Goal: Navigation & Orientation: Find specific page/section

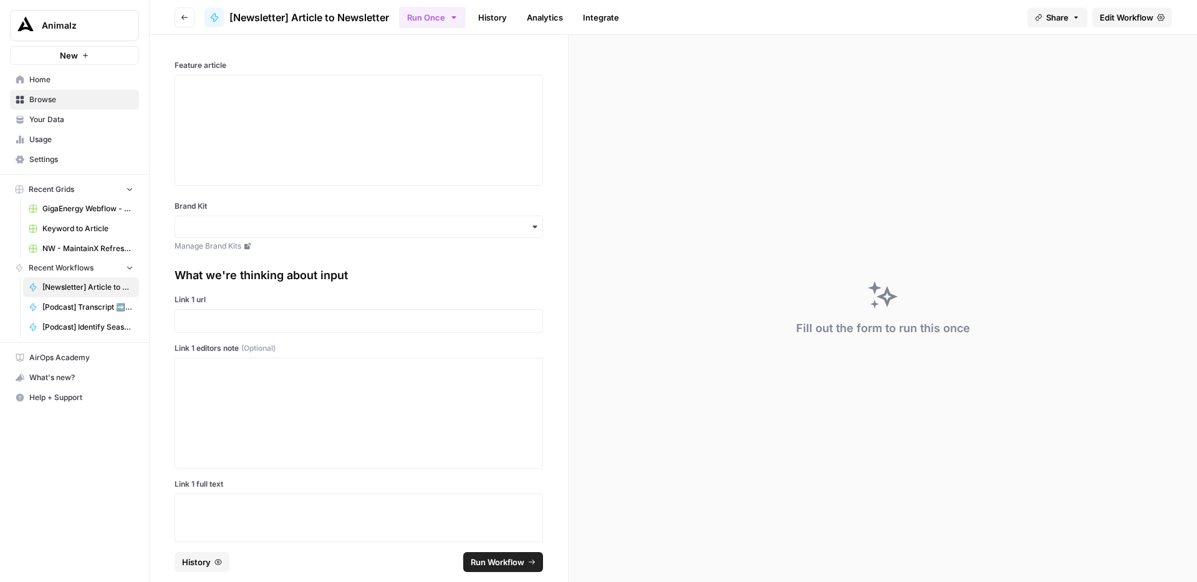
click at [177, 14] on button "Go back" at bounding box center [185, 17] width 20 height 20
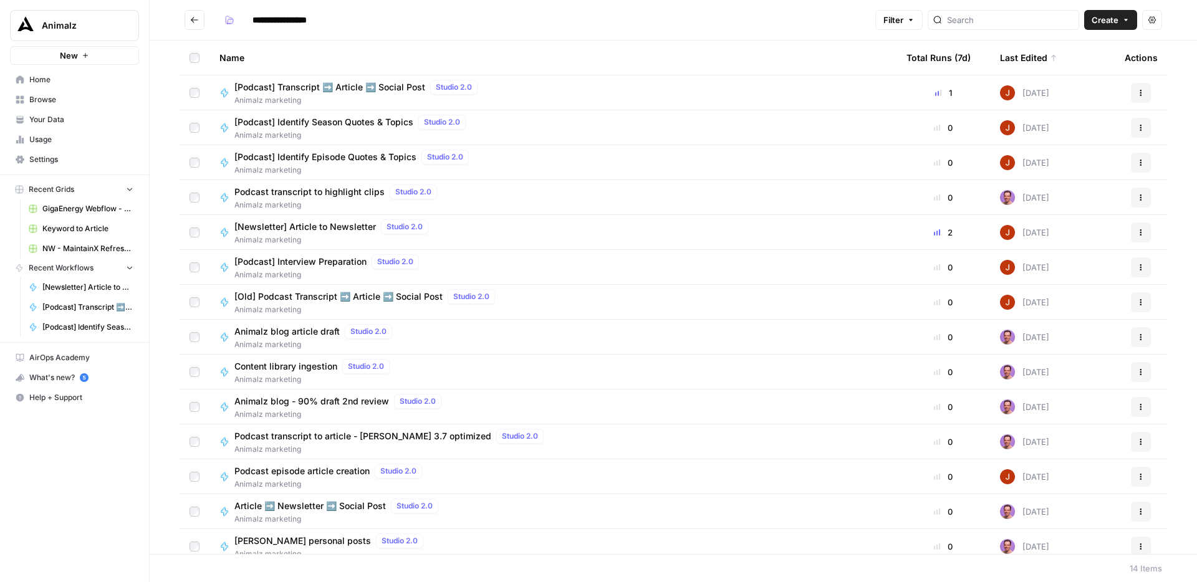
scroll to position [10, 0]
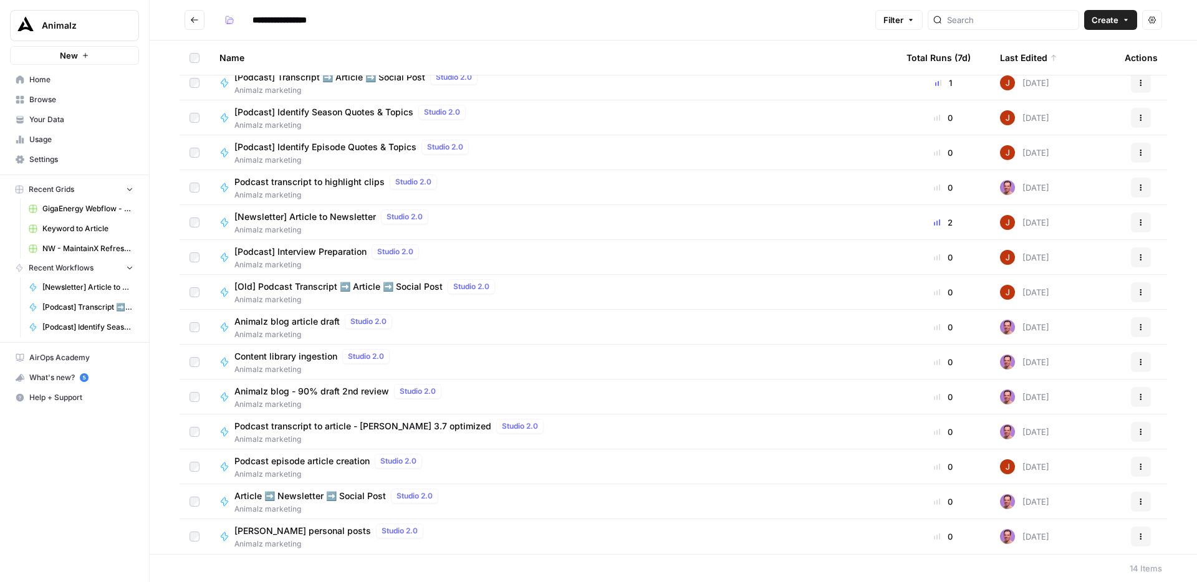
click at [1136, 296] on button "Actions" at bounding box center [1141, 292] width 20 height 20
click at [1050, 484] on button "Delete" at bounding box center [1081, 475] width 128 height 17
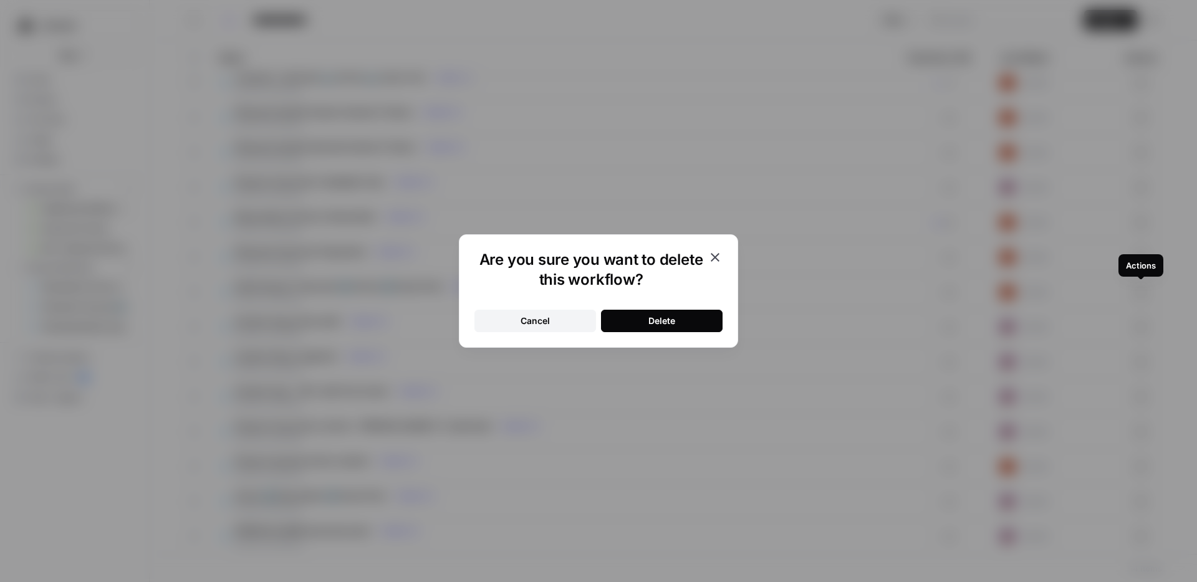
click at [693, 332] on div "Are you sure you want to delete this workflow? Cancel Delete" at bounding box center [598, 290] width 279 height 113
click at [685, 324] on button "Delete" at bounding box center [662, 321] width 122 height 22
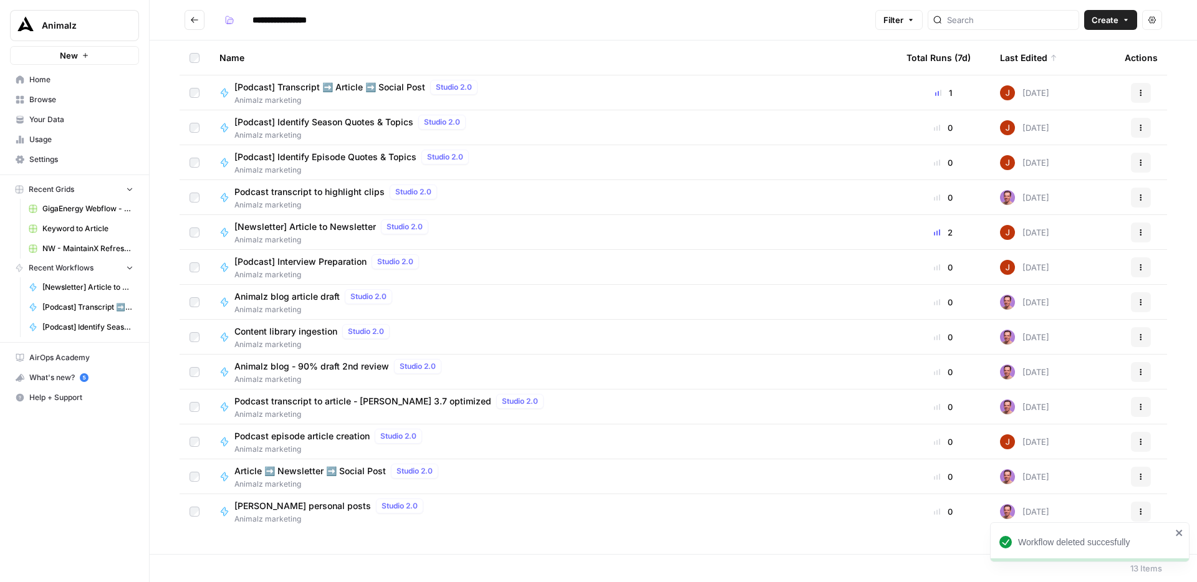
scroll to position [0, 0]
click at [196, 16] on icon "Go back" at bounding box center [194, 20] width 9 height 9
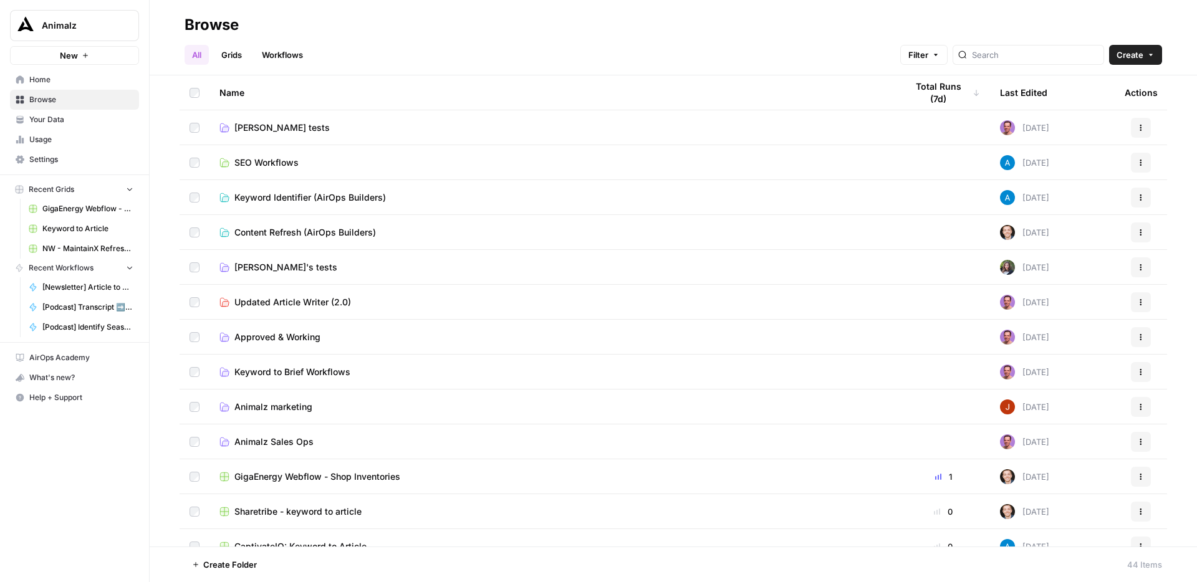
click at [739, 207] on td "Keyword Identifier (AirOps Builders)" at bounding box center [552, 197] width 687 height 34
click at [342, 192] on span "Keyword Identifier (AirOps Builders)" at bounding box center [309, 197] width 151 height 12
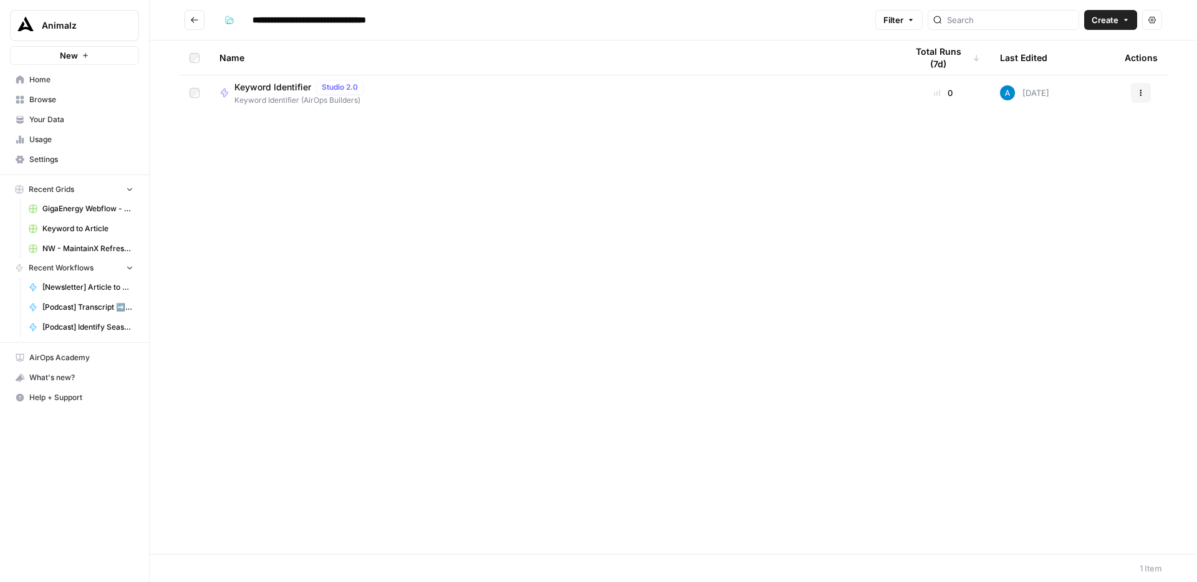
click at [196, 21] on icon "Go back" at bounding box center [194, 20] width 9 height 9
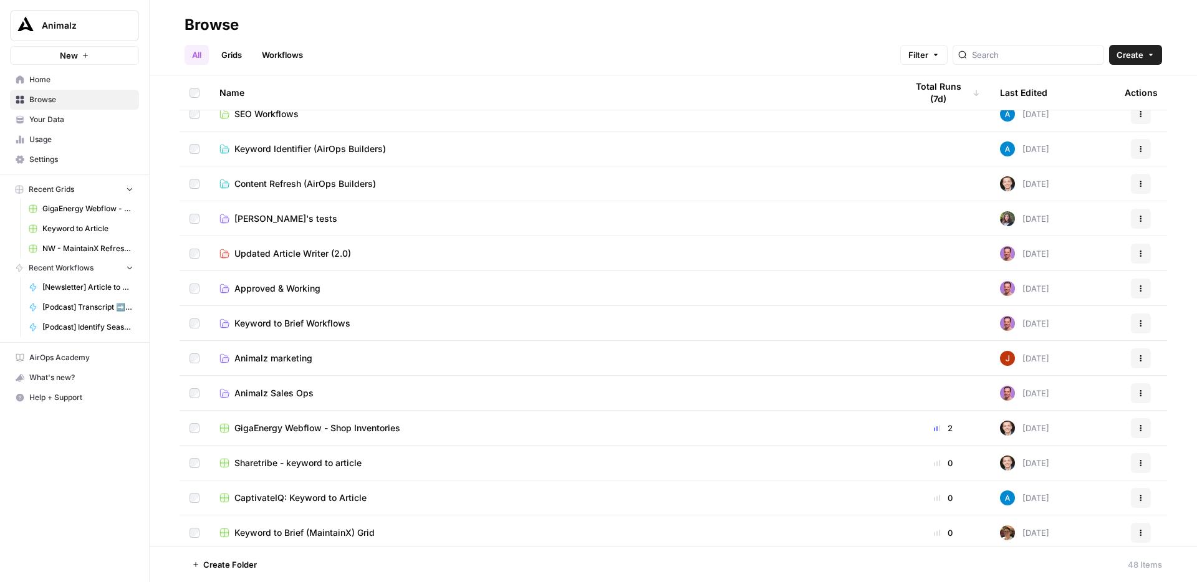
scroll to position [57, 0]
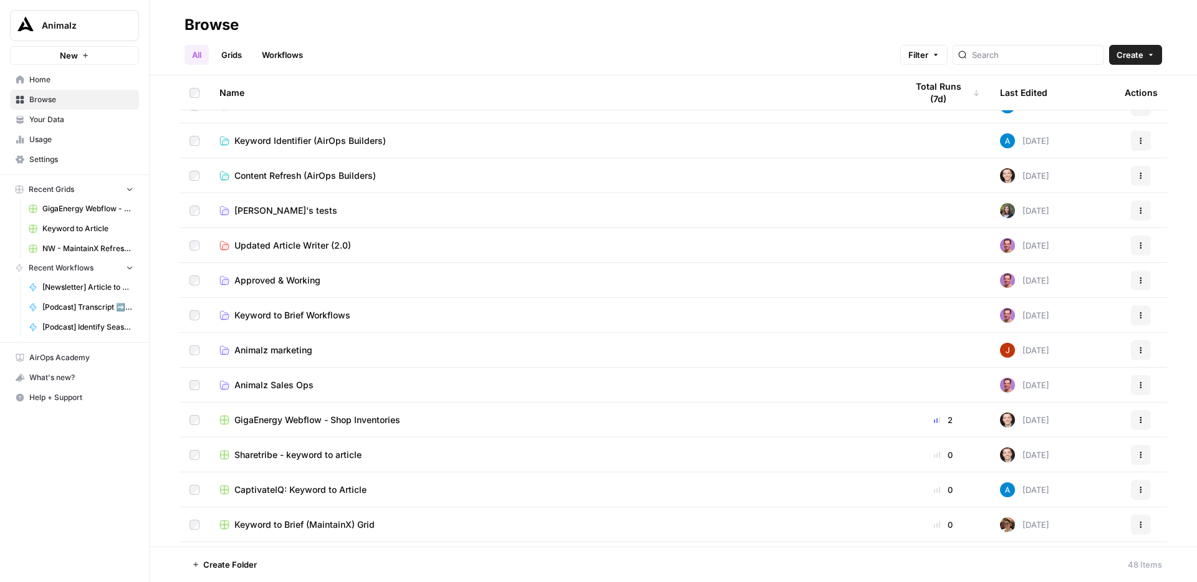
click at [303, 385] on span "Animalz Sales Ops" at bounding box center [273, 385] width 79 height 12
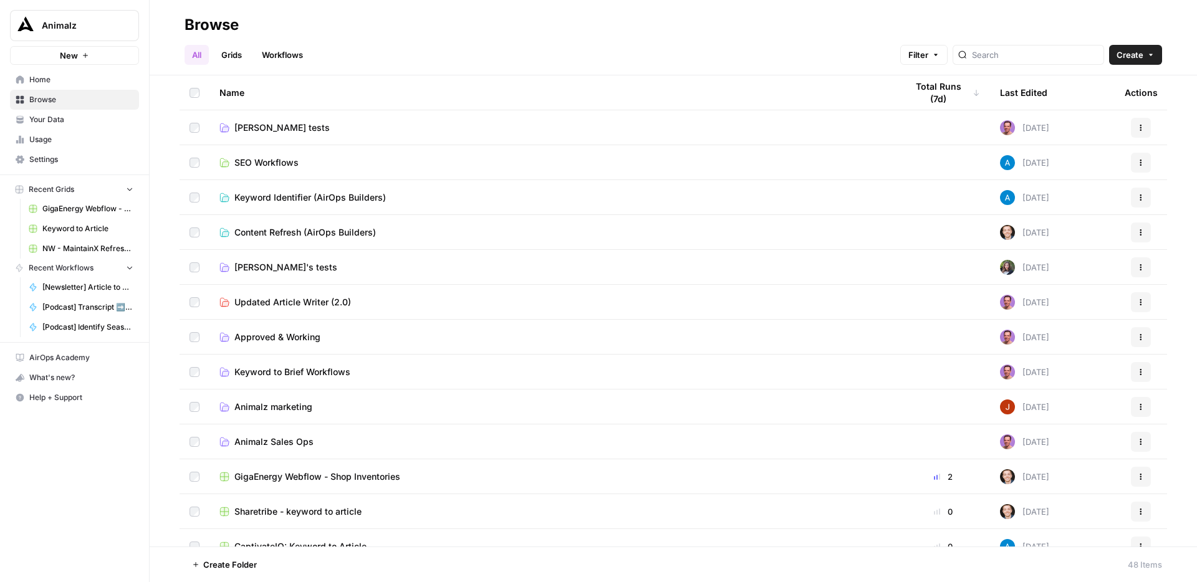
click at [266, 125] on span "[PERSON_NAME] tests" at bounding box center [281, 128] width 95 height 12
click at [306, 165] on link "SEO Workflows" at bounding box center [552, 162] width 667 height 12
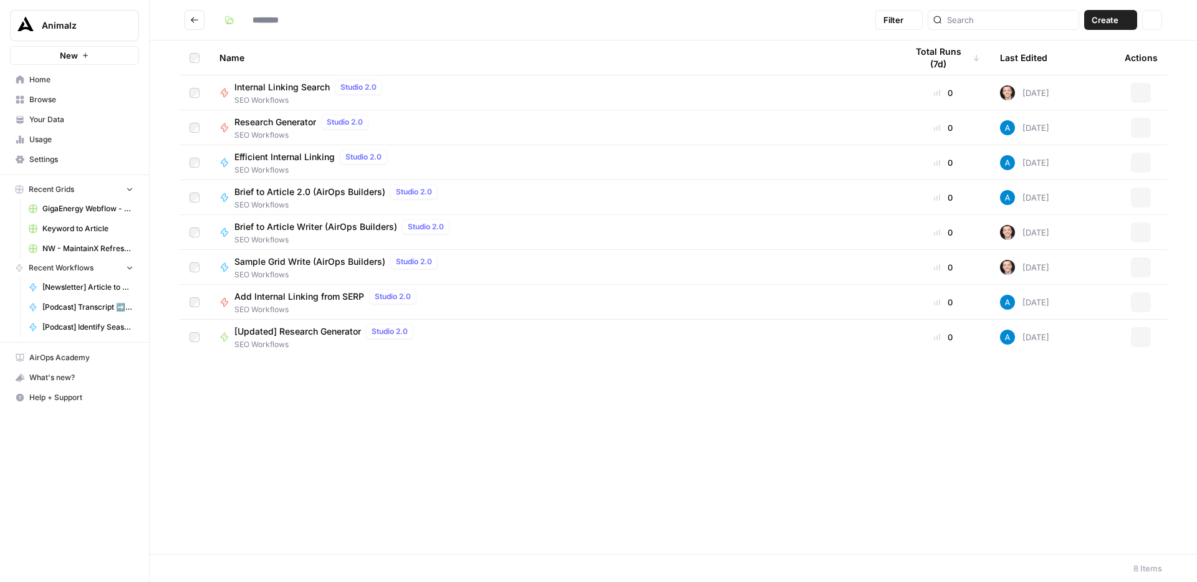
type input "**********"
click at [273, 158] on span "Efficient Internal Linking" at bounding box center [284, 157] width 100 height 12
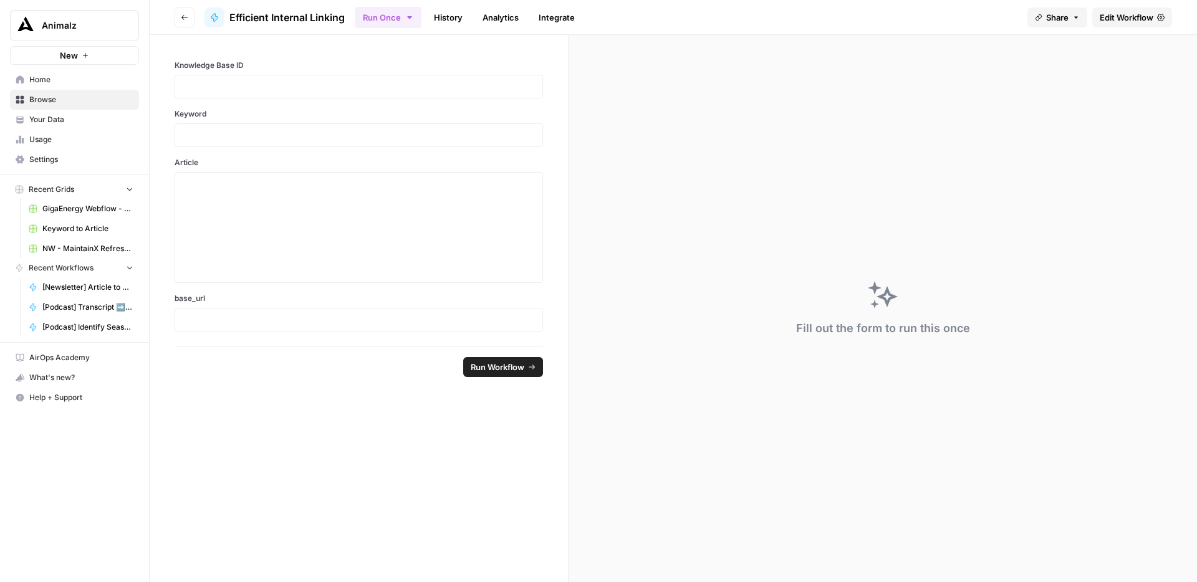
click at [1147, 14] on span "Edit Workflow" at bounding box center [1127, 17] width 54 height 12
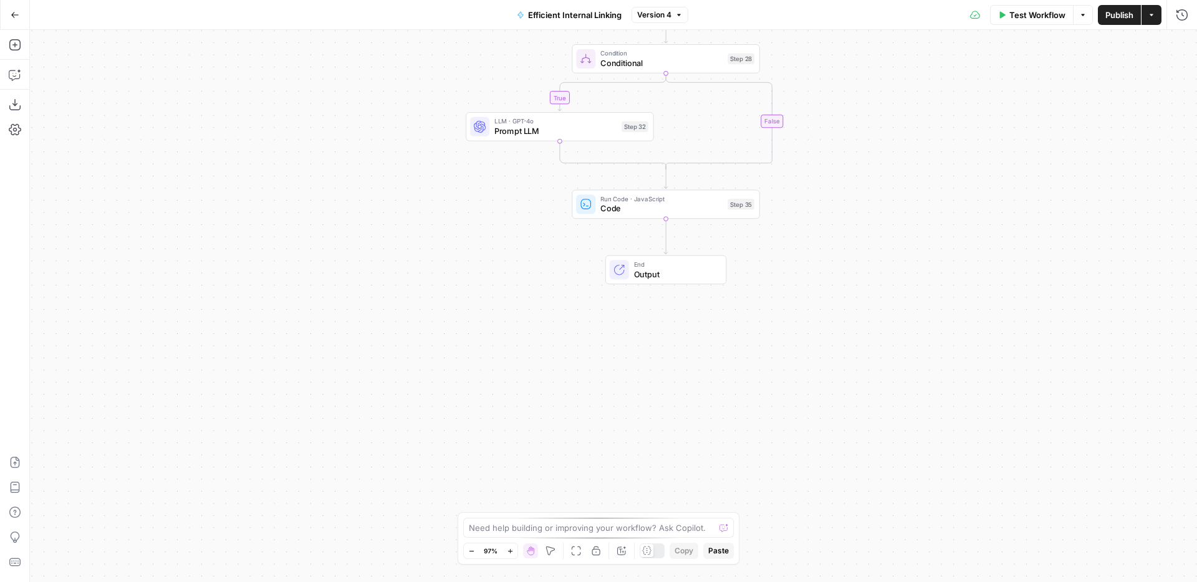
click at [6, 19] on button "Go Back" at bounding box center [15, 15] width 22 height 22
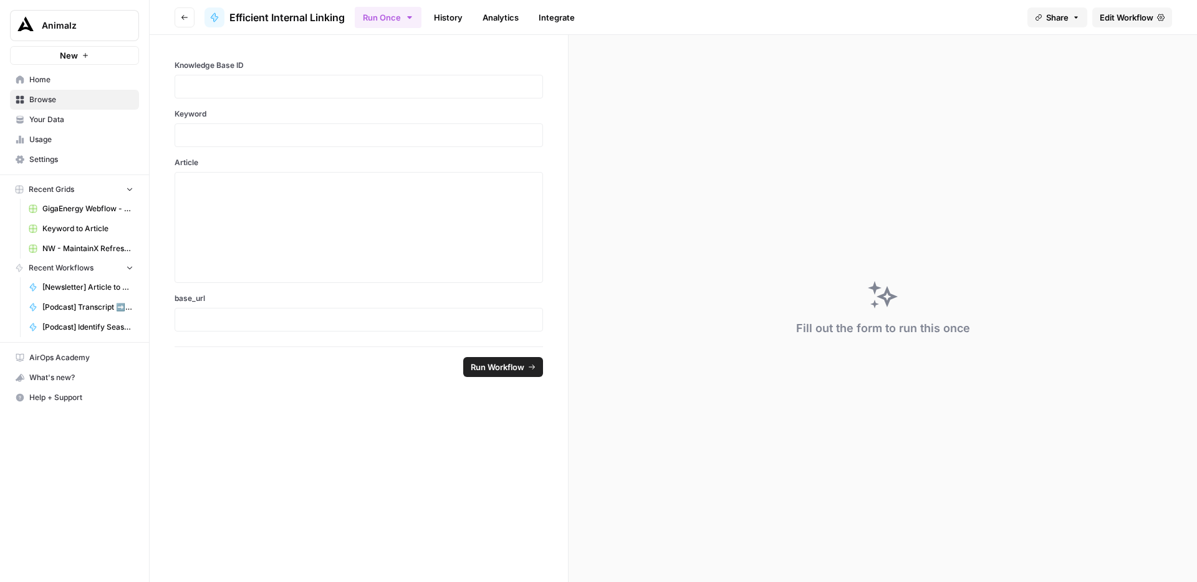
click at [175, 19] on button "Go back" at bounding box center [185, 17] width 20 height 20
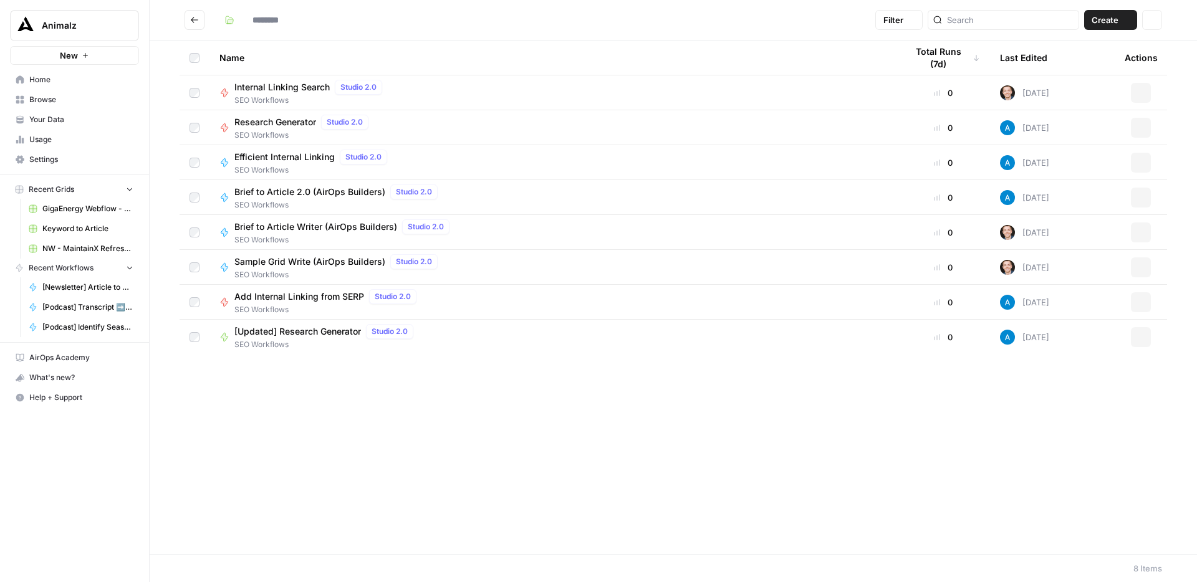
type input "**********"
click at [192, 21] on icon "Go back" at bounding box center [194, 20] width 7 height 6
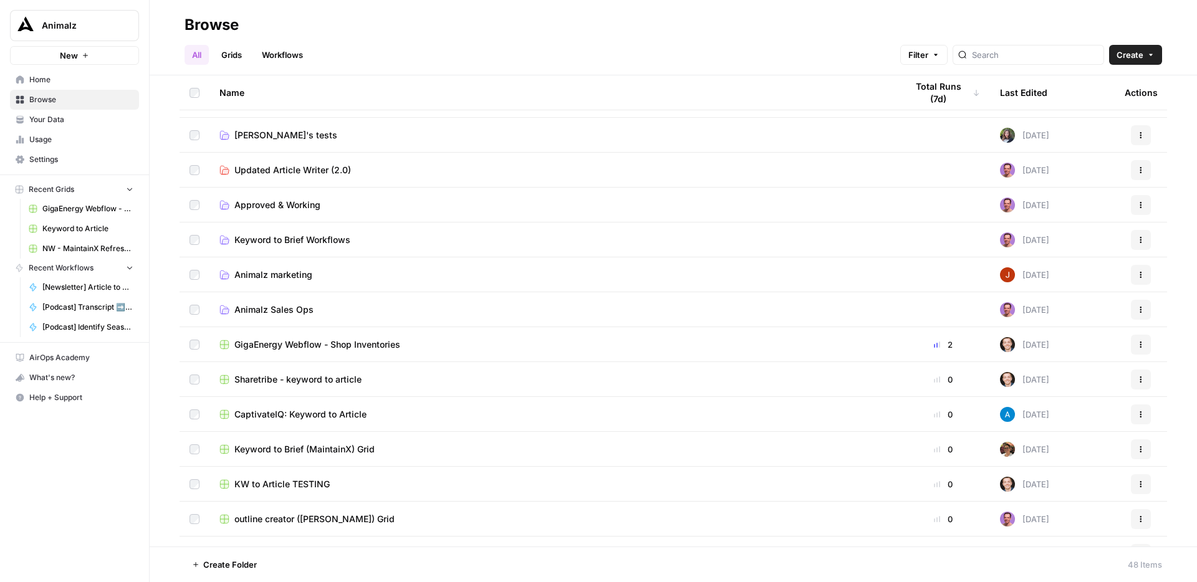
scroll to position [143, 0]
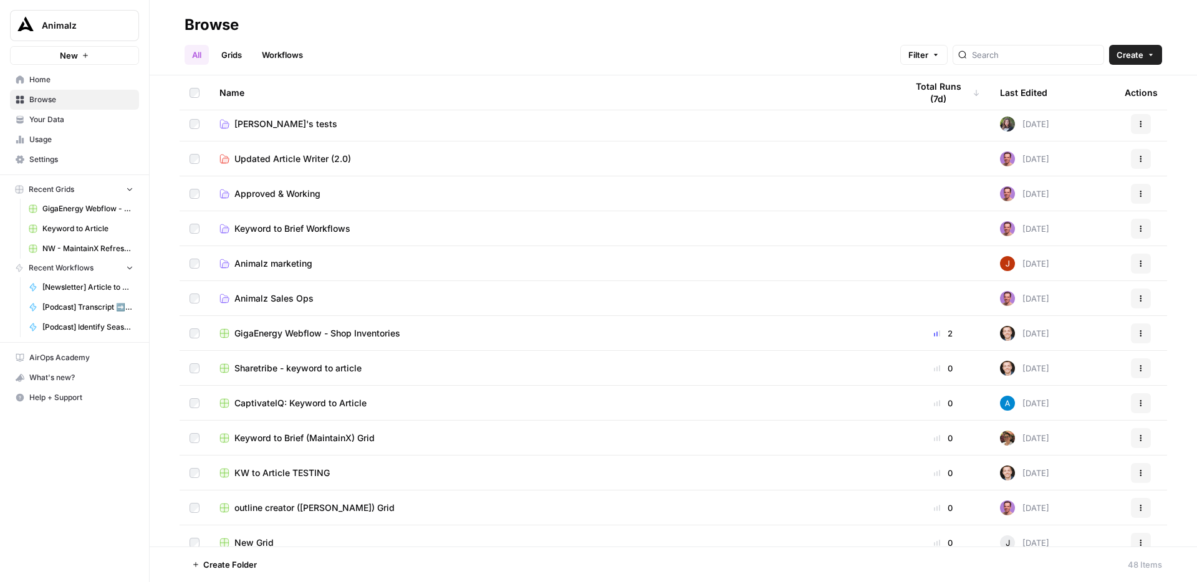
click at [238, 201] on td "Approved & Working" at bounding box center [552, 193] width 687 height 34
click at [246, 200] on td "Approved & Working" at bounding box center [552, 193] width 687 height 34
click at [249, 195] on span "Approved & Working" at bounding box center [277, 194] width 86 height 12
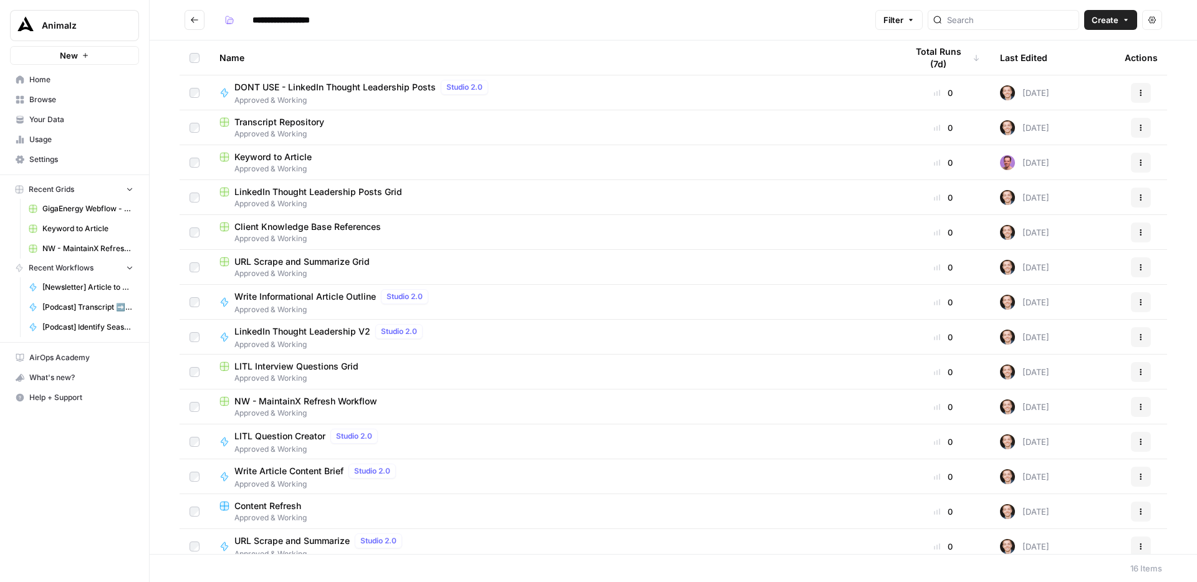
scroll to position [80, 0]
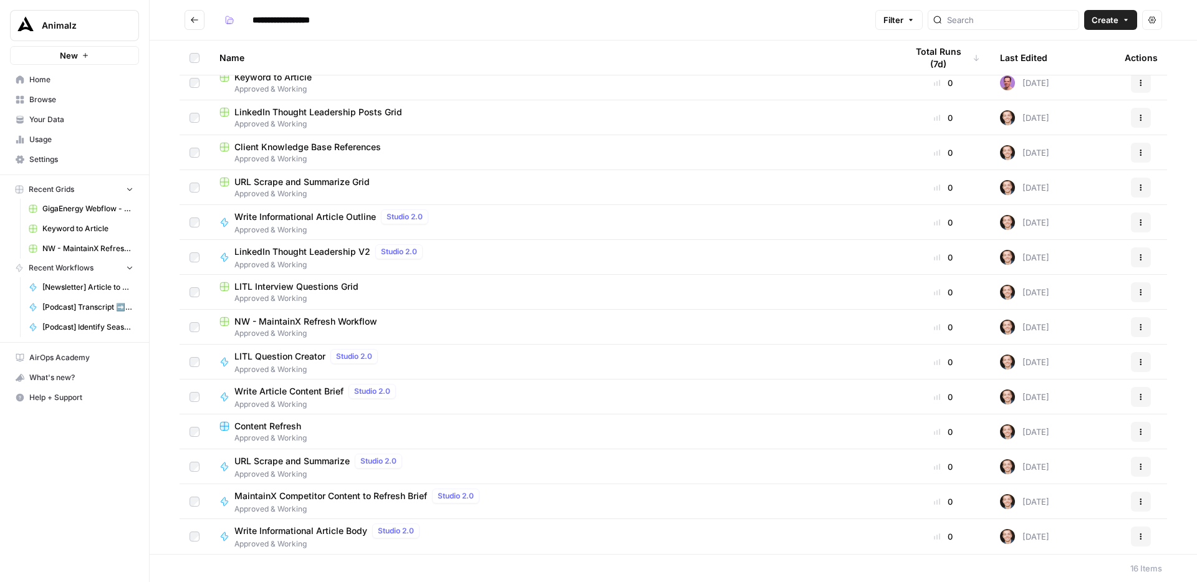
click at [195, 24] on button "Go back" at bounding box center [195, 20] width 20 height 20
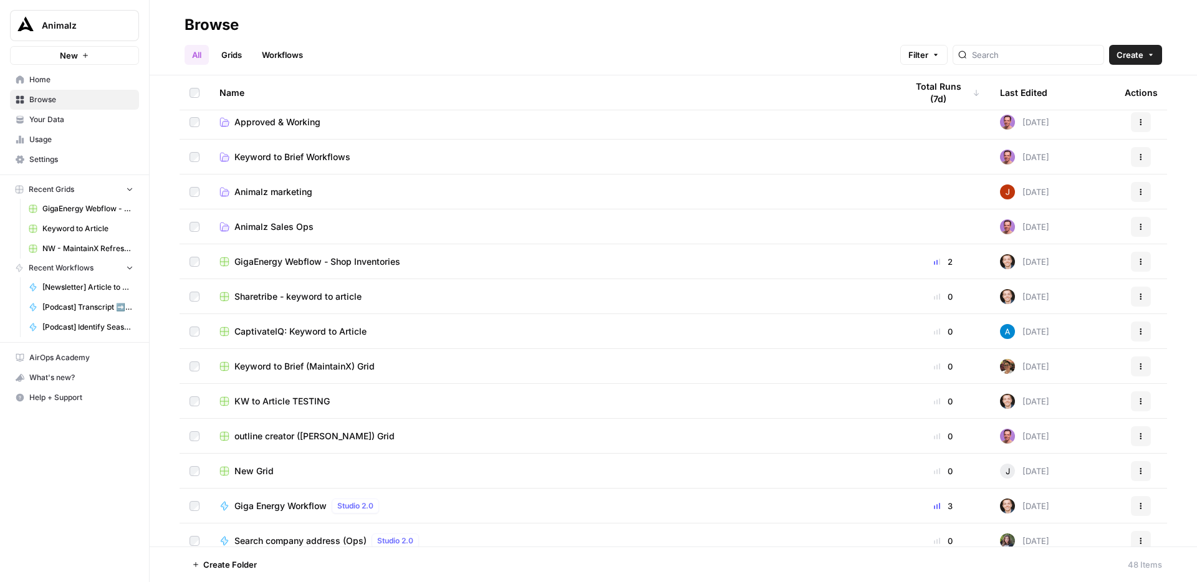
scroll to position [261, 0]
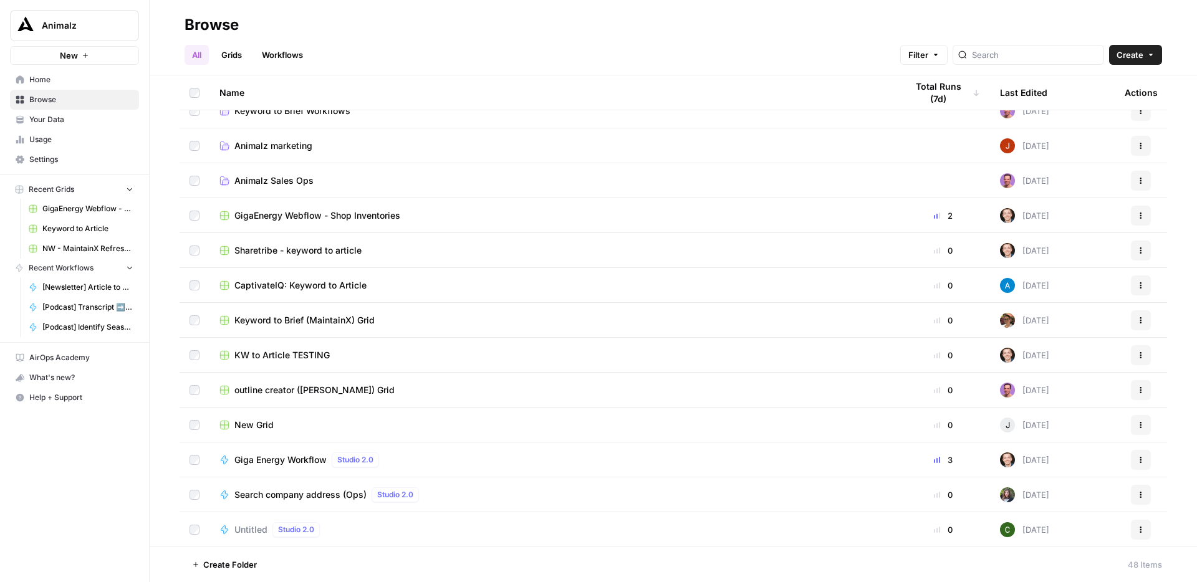
click at [397, 209] on span "GigaEnergy Webflow - Shop Inventories" at bounding box center [317, 215] width 166 height 12
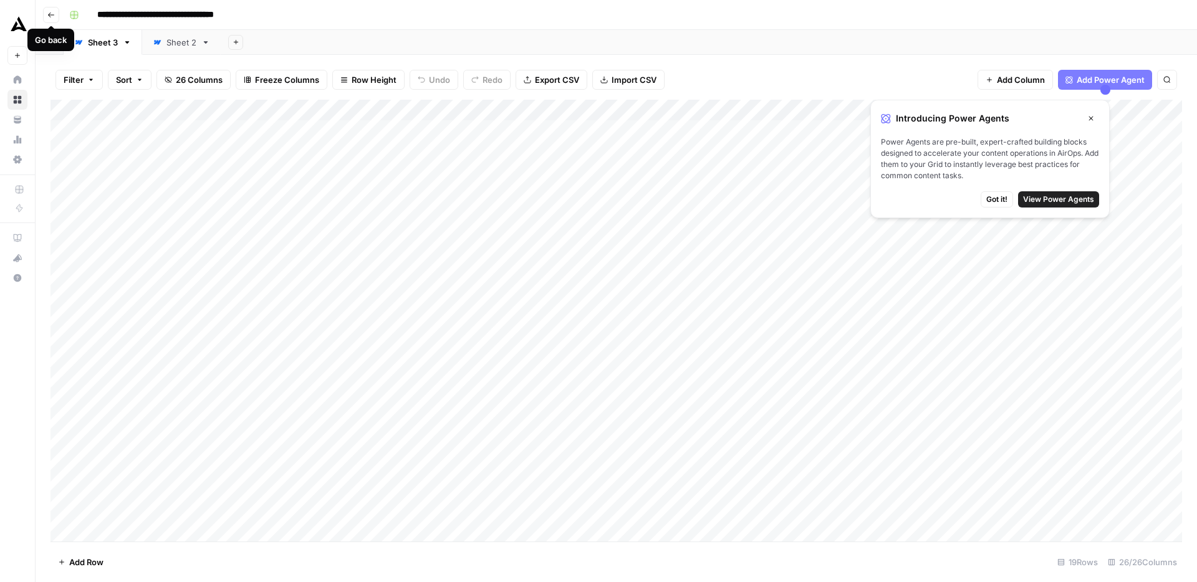
click at [47, 16] on icon "button" at bounding box center [50, 14] width 7 height 7
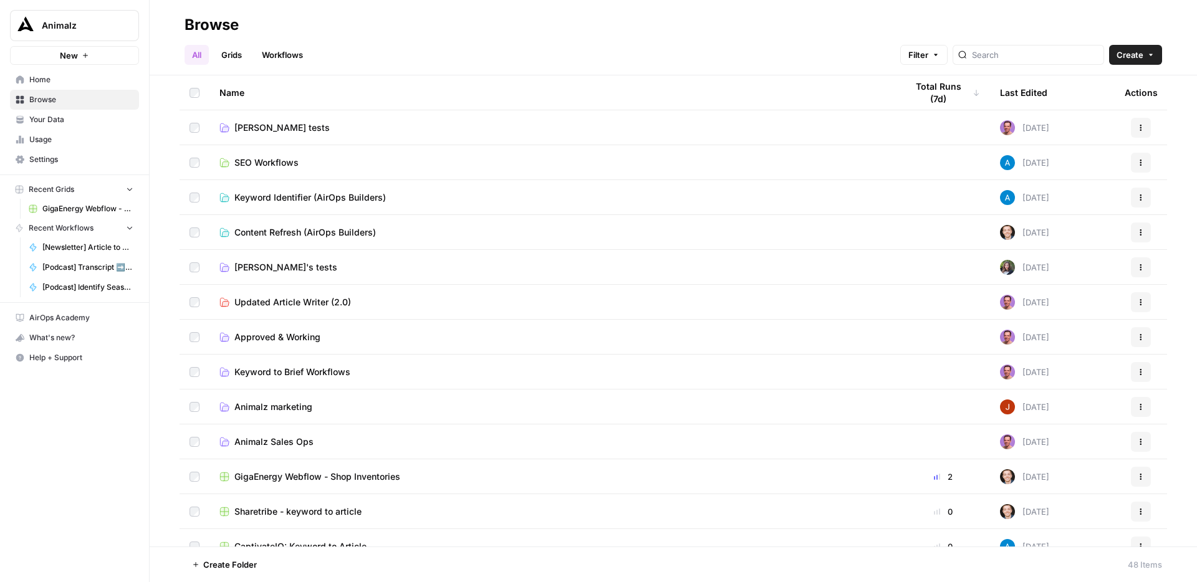
scroll to position [7, 0]
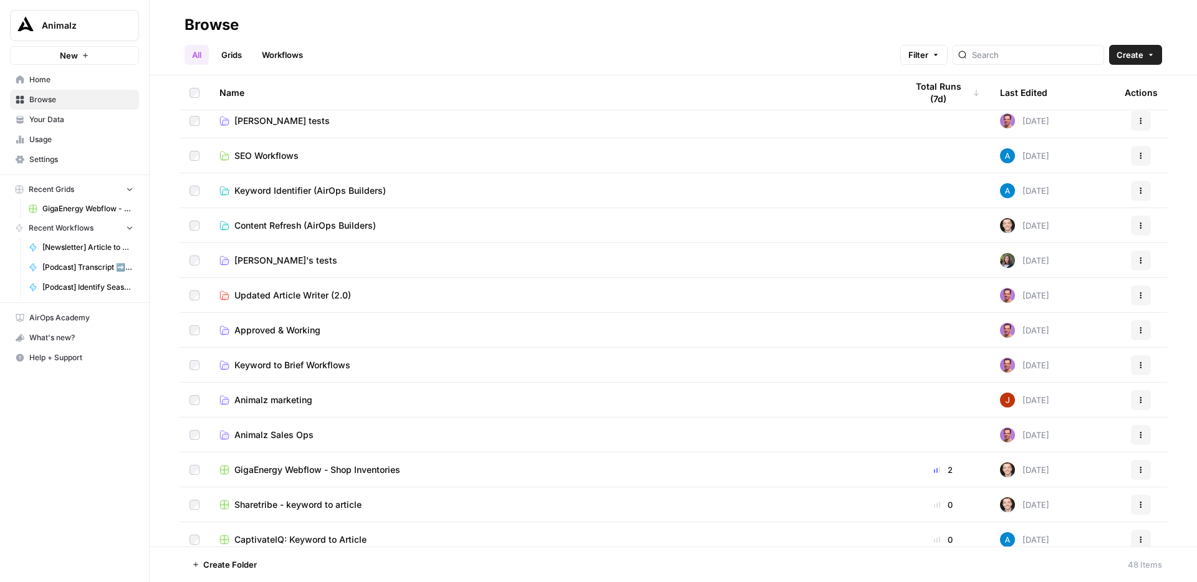
click at [346, 196] on span "Keyword Identifier (AirOps Builders)" at bounding box center [309, 191] width 151 height 12
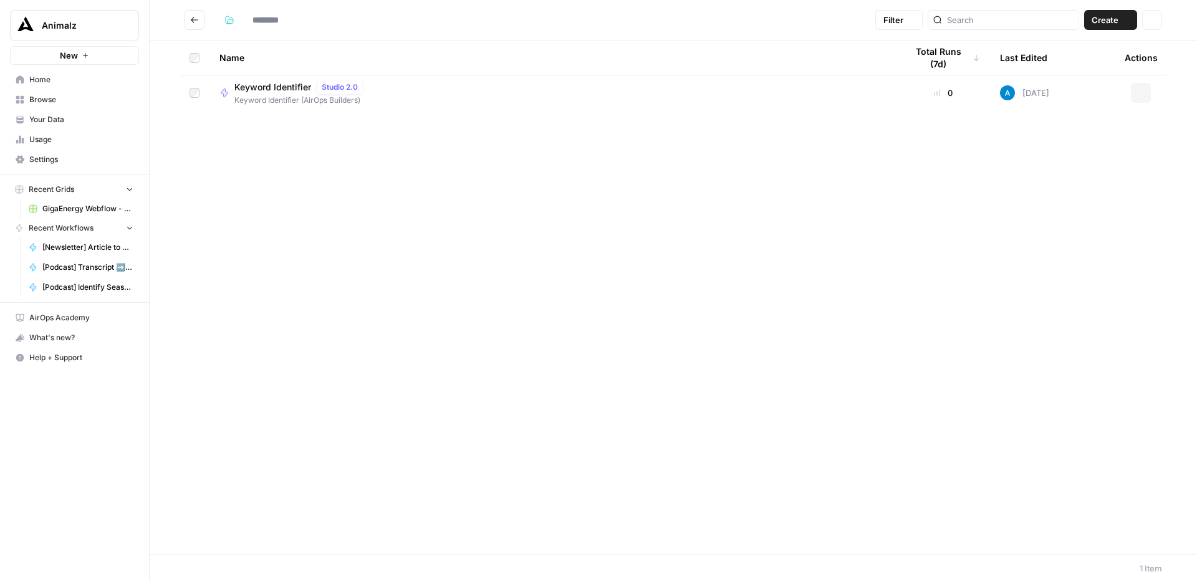
type input "**********"
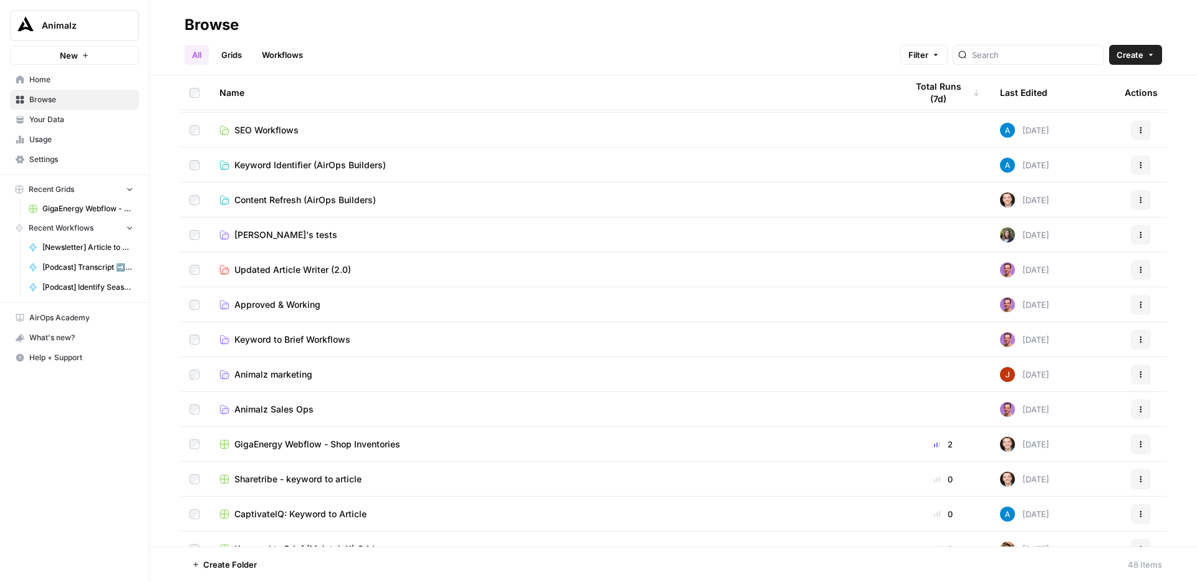
scroll to position [37, 0]
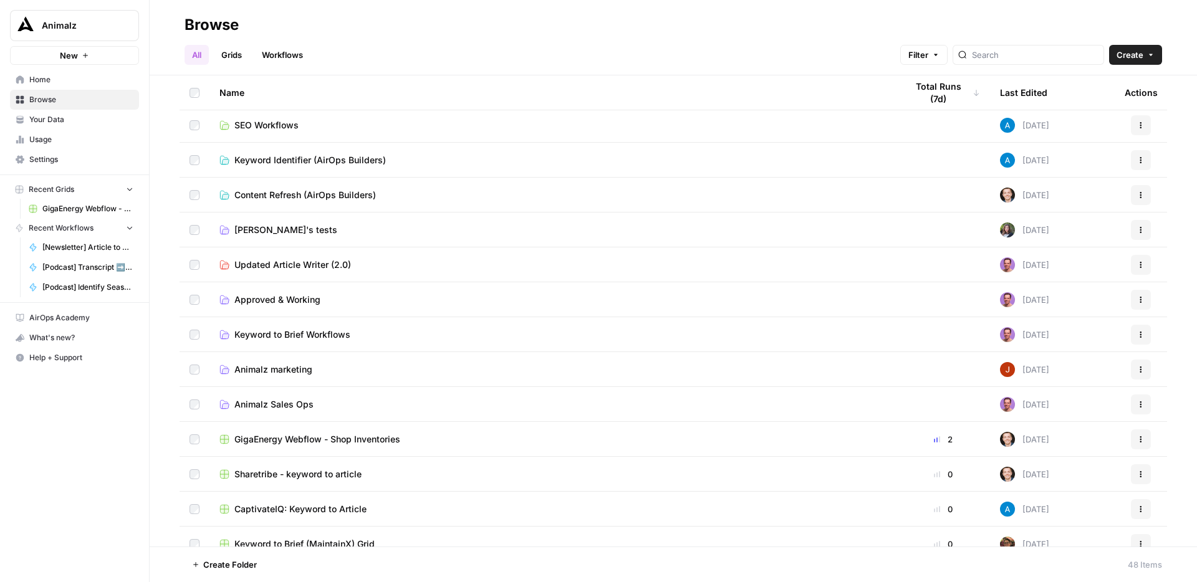
click at [352, 196] on span "Content Refresh (AirOps Builders)" at bounding box center [305, 195] width 142 height 12
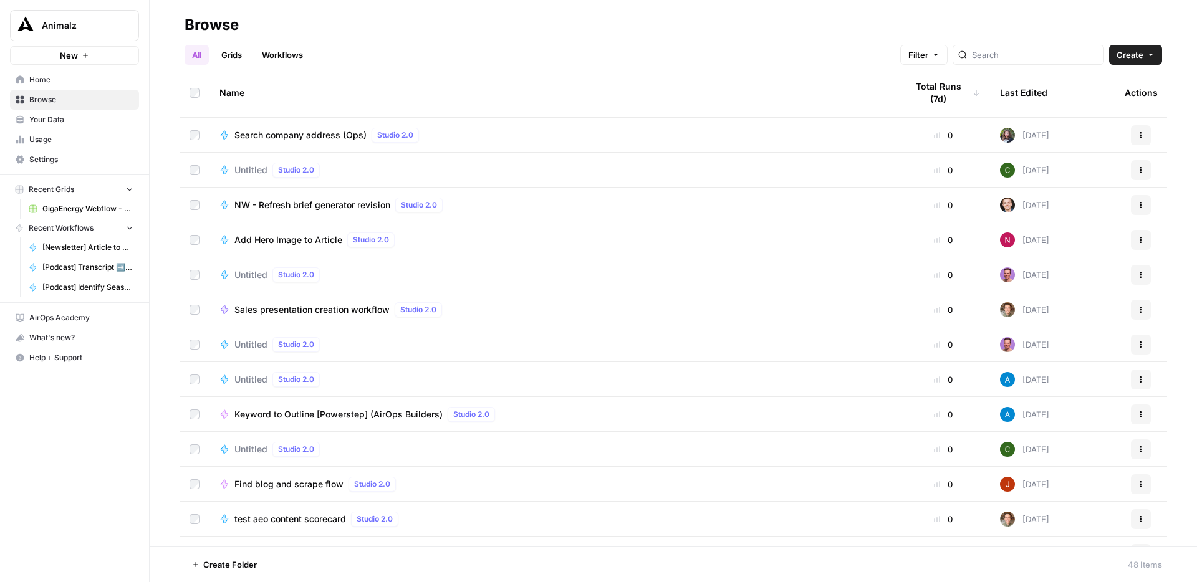
scroll to position [600, 0]
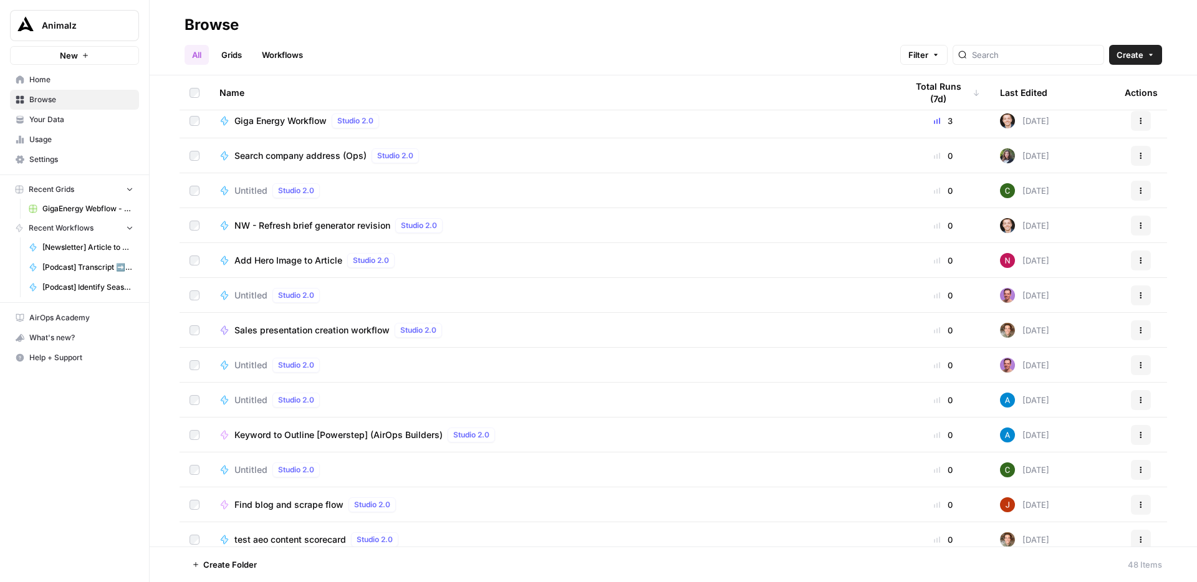
click at [355, 222] on span "NW - Refresh brief generator revision" at bounding box center [312, 225] width 156 height 12
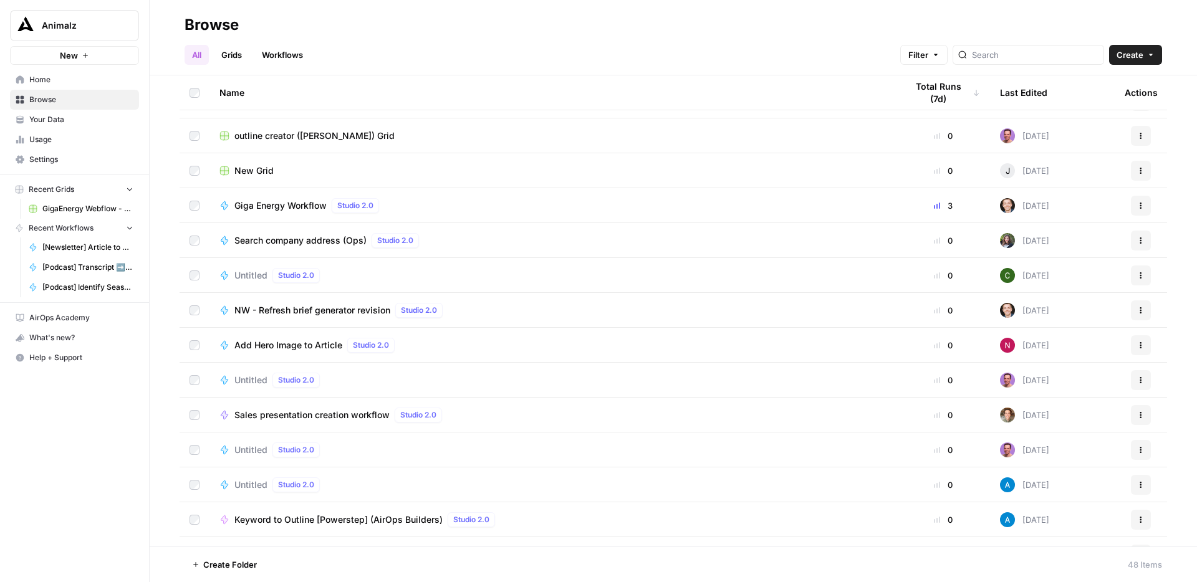
scroll to position [533, 0]
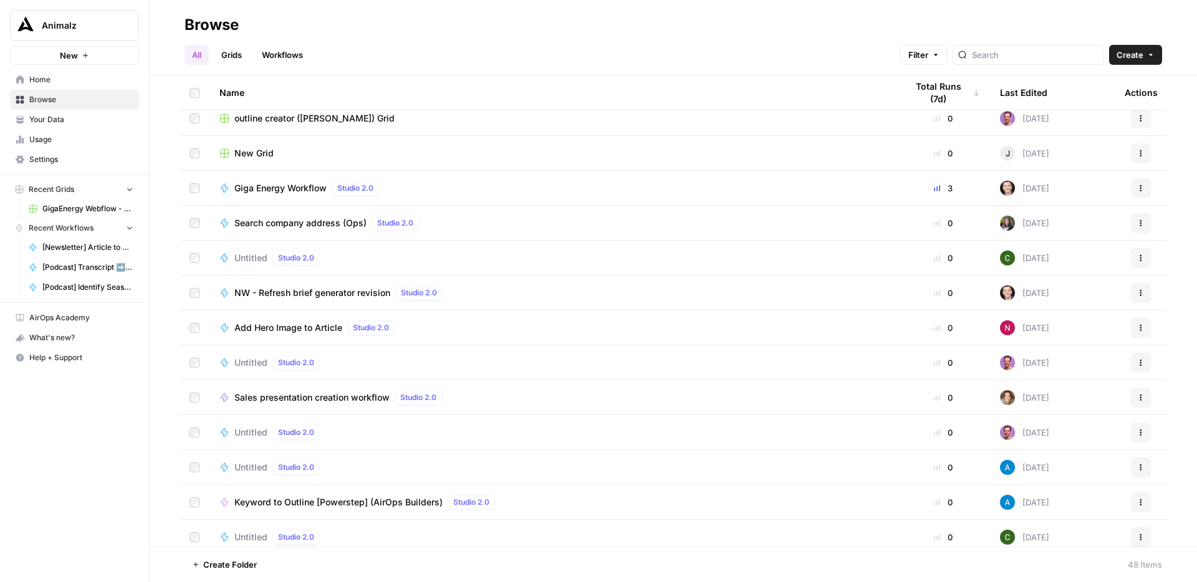
click at [257, 256] on span "Untitled" at bounding box center [250, 258] width 33 height 12
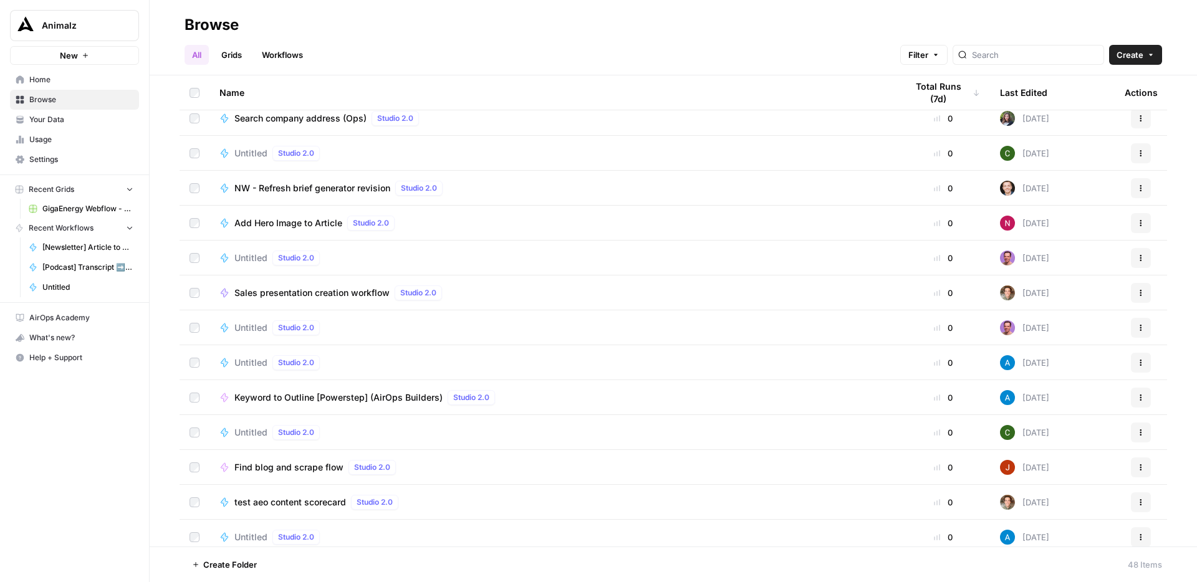
scroll to position [711, 0]
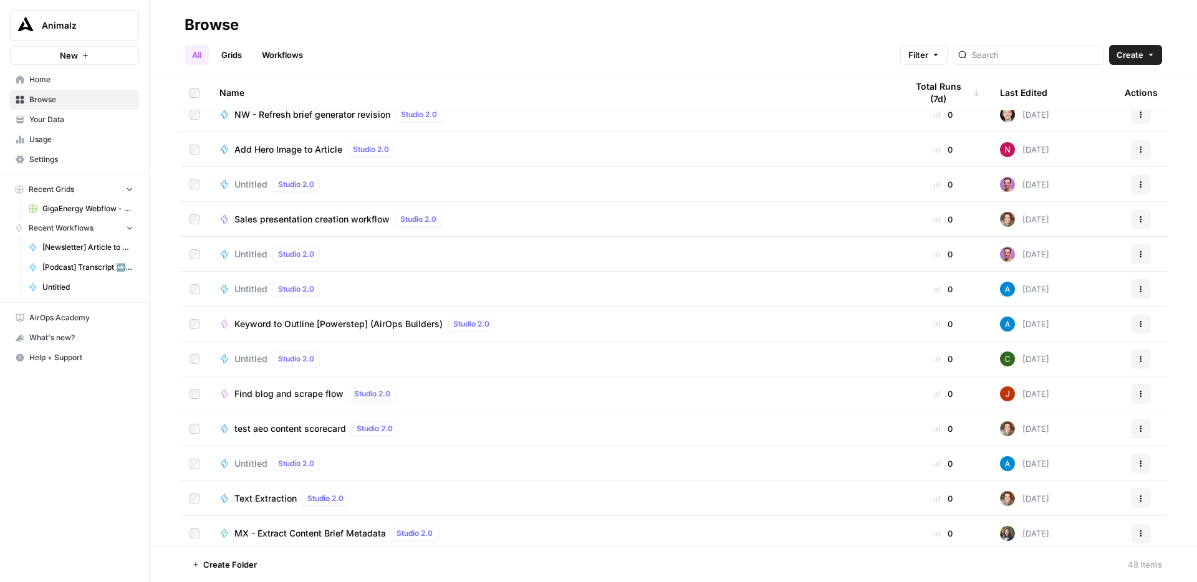
click at [254, 288] on span "Untitled" at bounding box center [250, 289] width 33 height 12
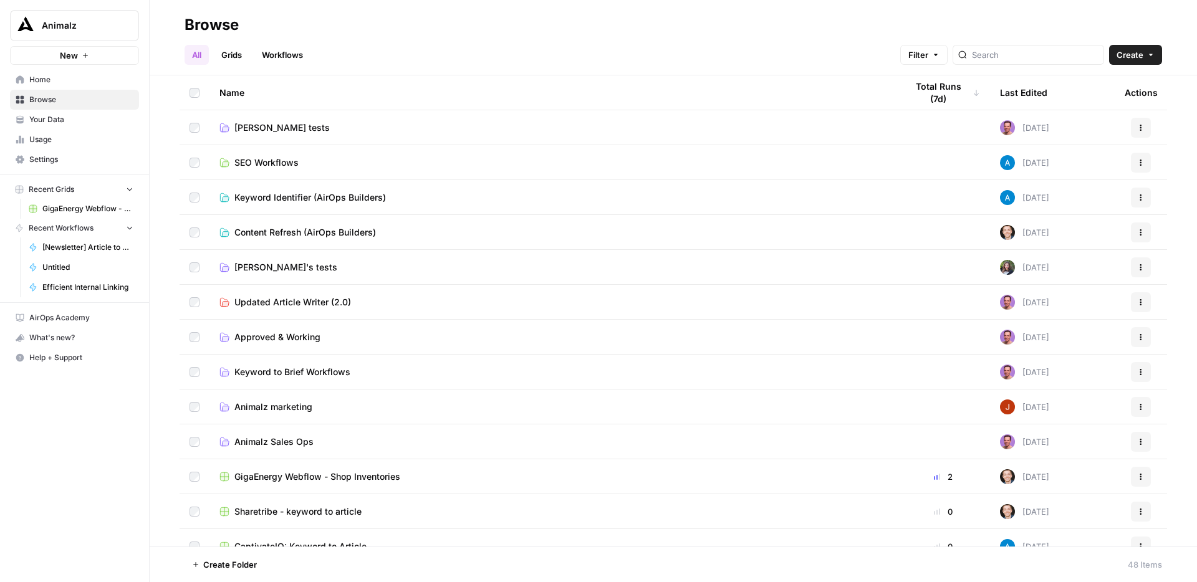
click at [231, 59] on link "Grids" at bounding box center [232, 55] width 36 height 20
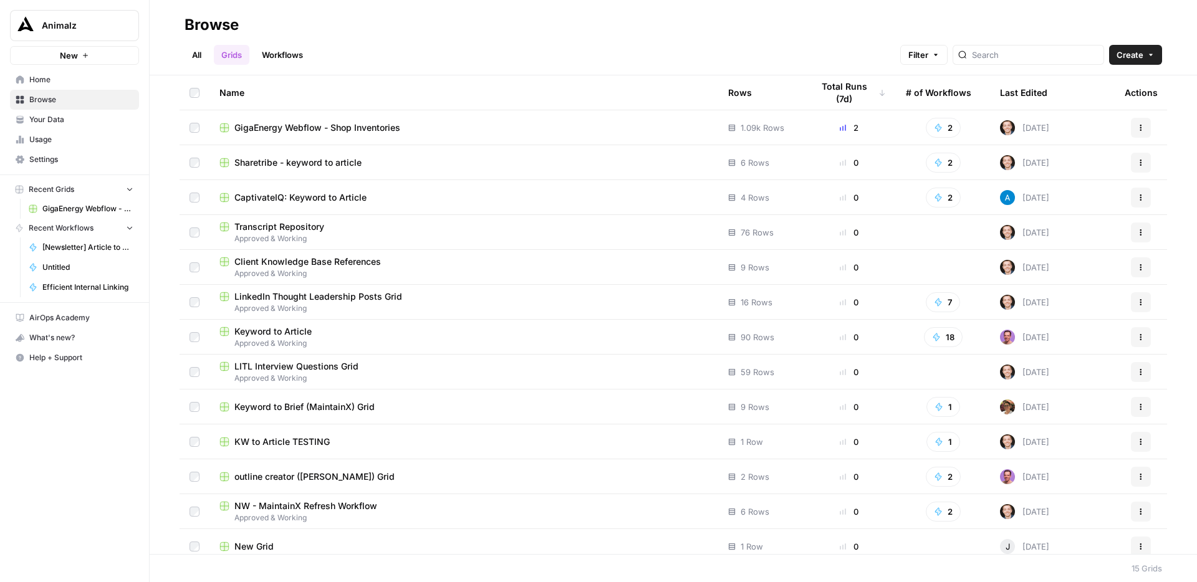
scroll to position [80, 0]
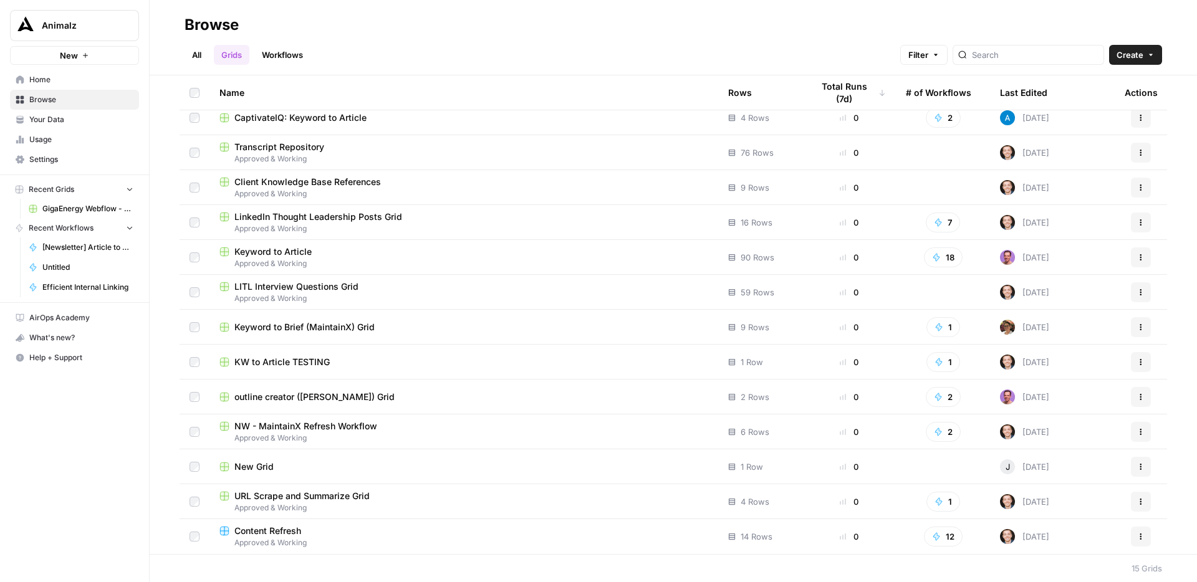
click at [287, 52] on link "Workflows" at bounding box center [282, 55] width 56 height 20
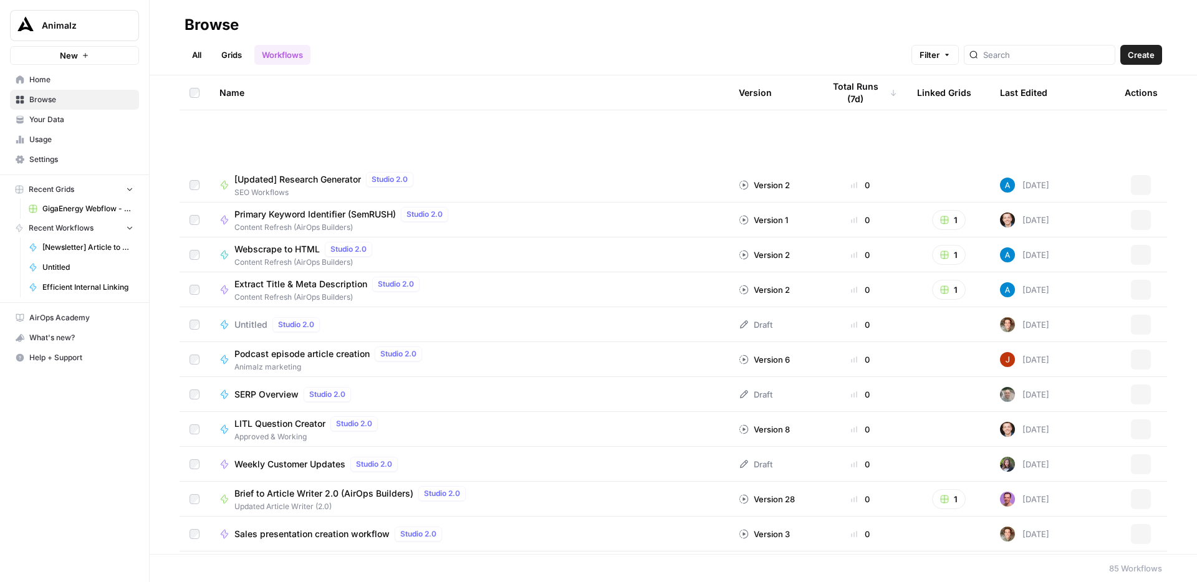
scroll to position [2524, 0]
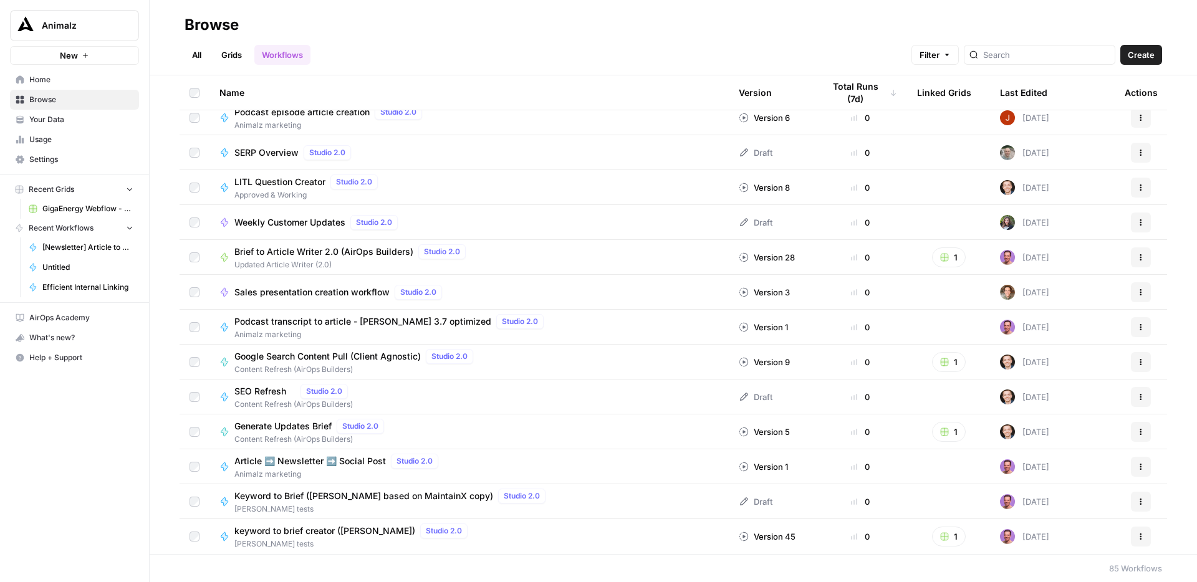
click at [198, 49] on link "All" at bounding box center [197, 55] width 24 height 20
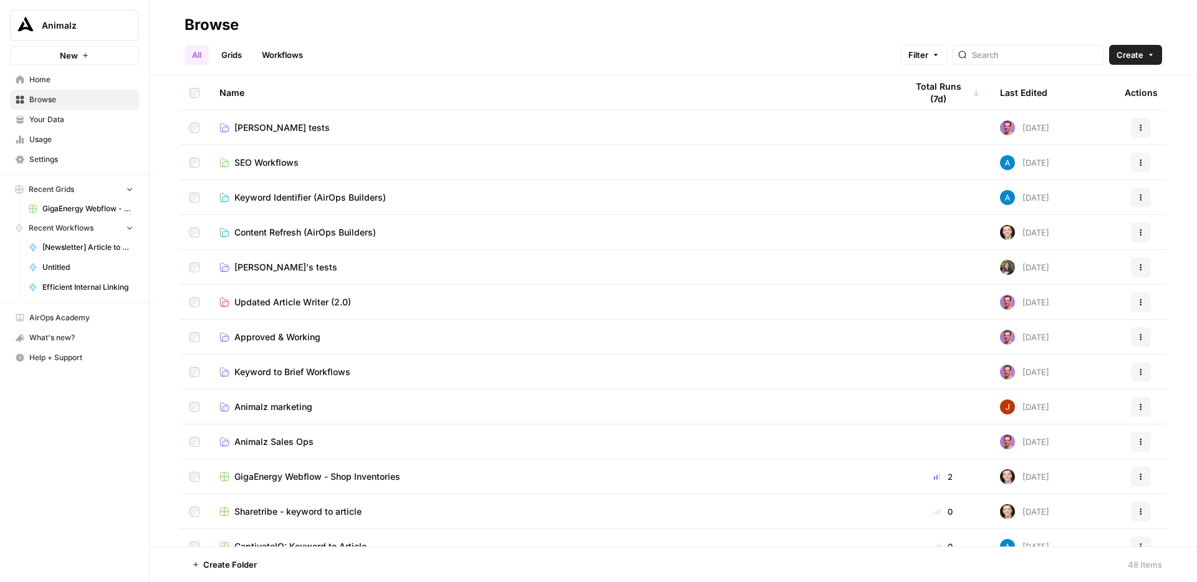
click at [293, 163] on span "SEO Workflows" at bounding box center [266, 162] width 64 height 12
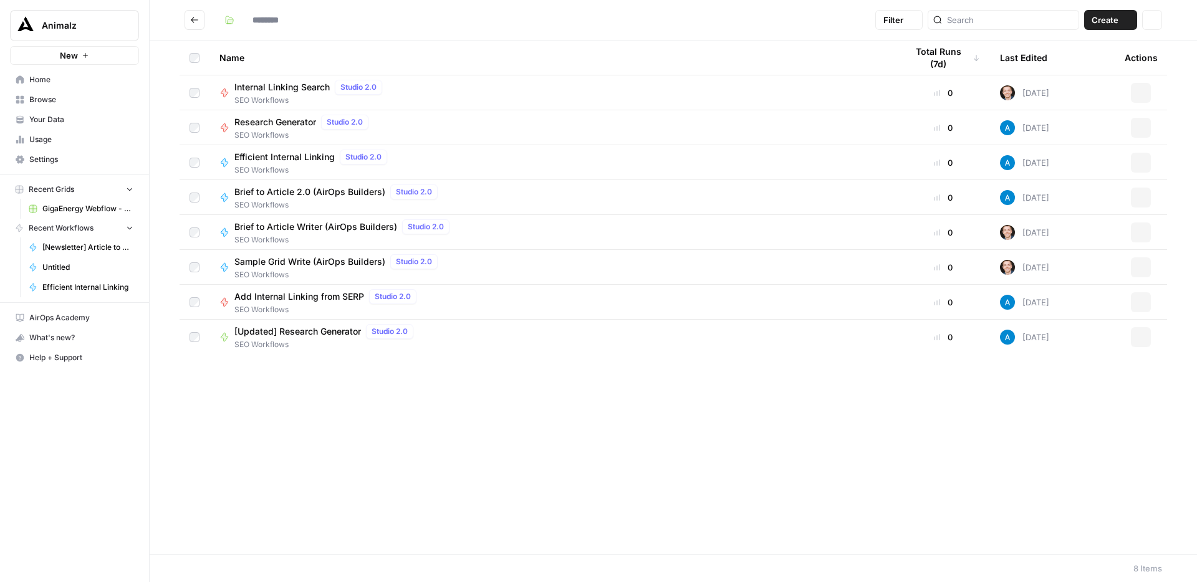
type input "**********"
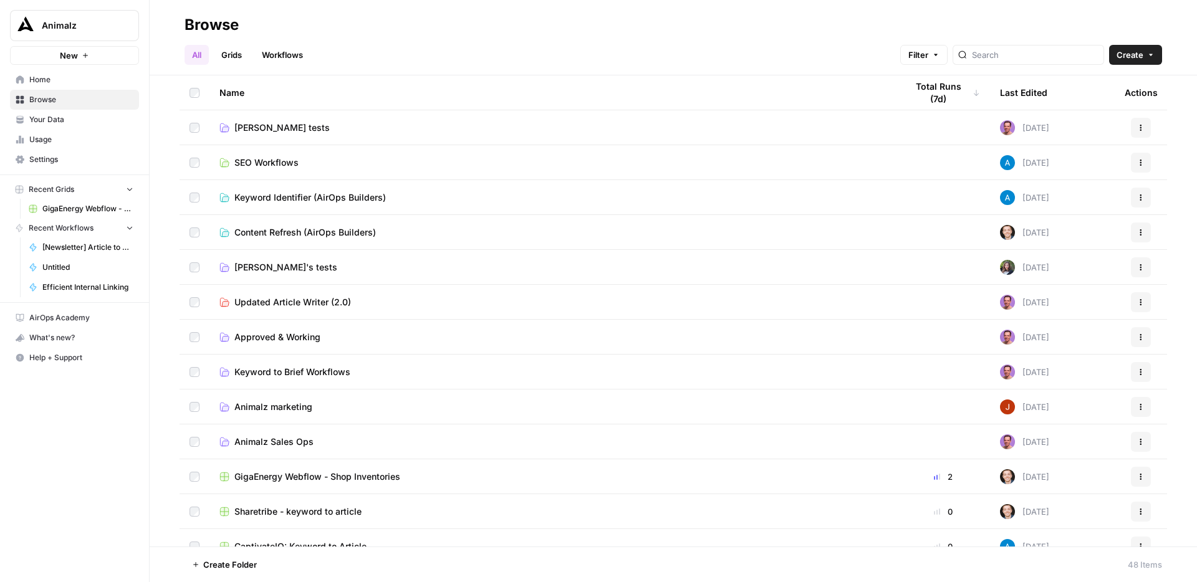
click at [342, 226] on span "Content Refresh (AirOps Builders)" at bounding box center [305, 232] width 142 height 12
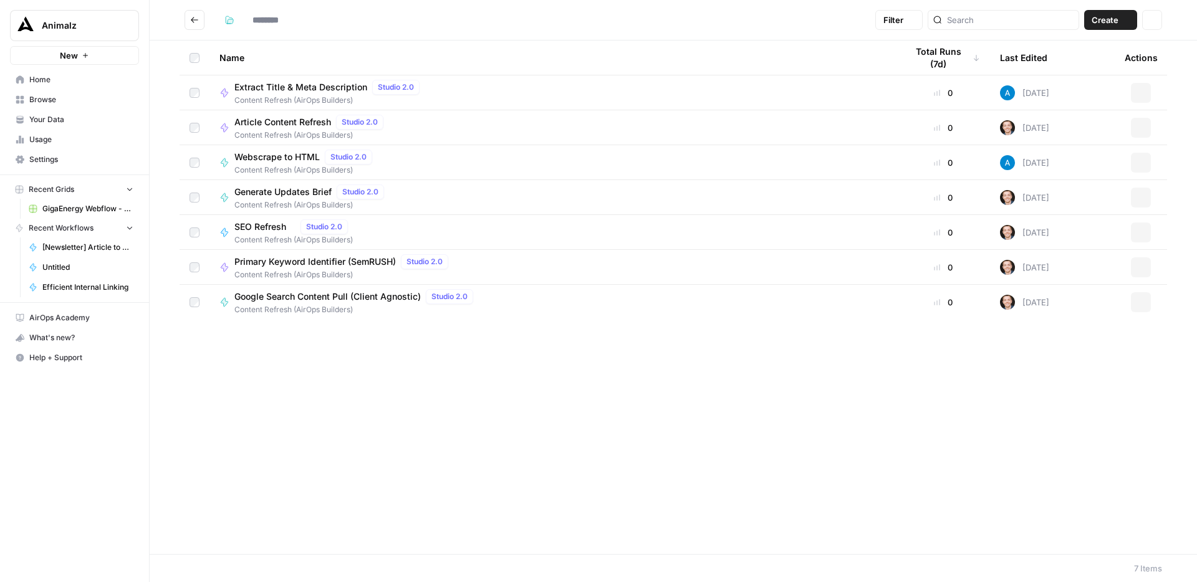
type input "**********"
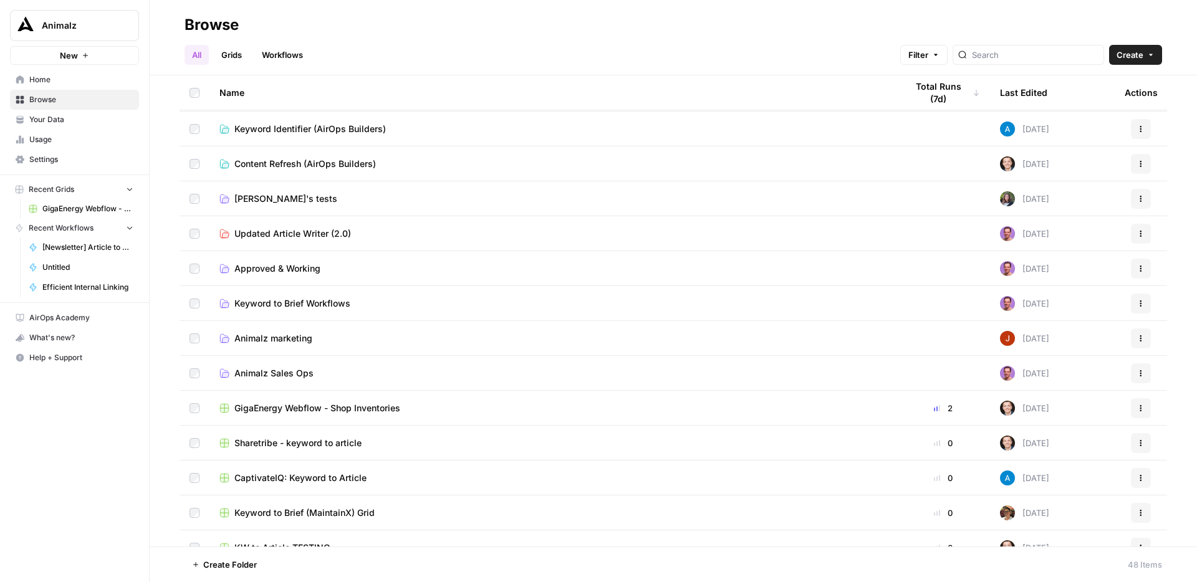
scroll to position [81, 0]
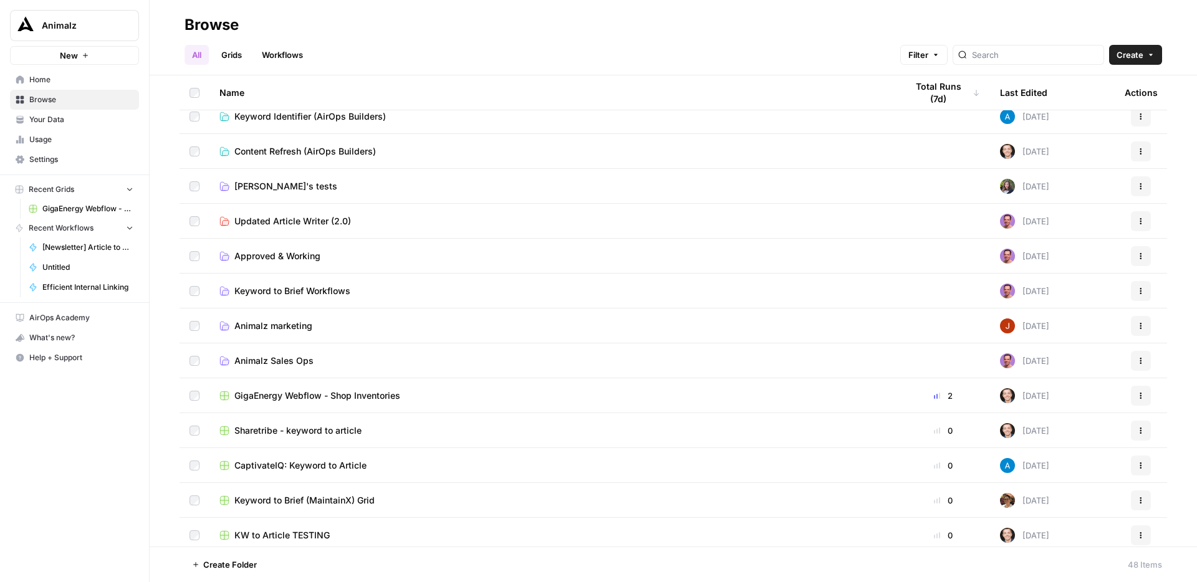
click at [328, 289] on span "Keyword to Brief Workflows" at bounding box center [292, 291] width 116 height 12
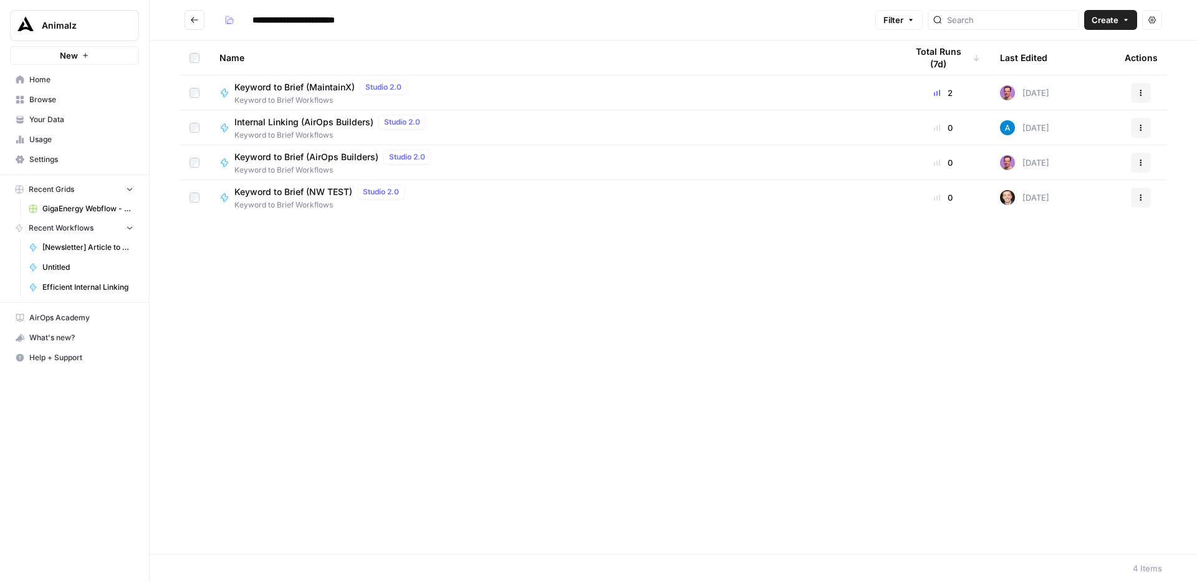
click at [322, 84] on span "Keyword to Brief (MaintainX)" at bounding box center [294, 87] width 120 height 12
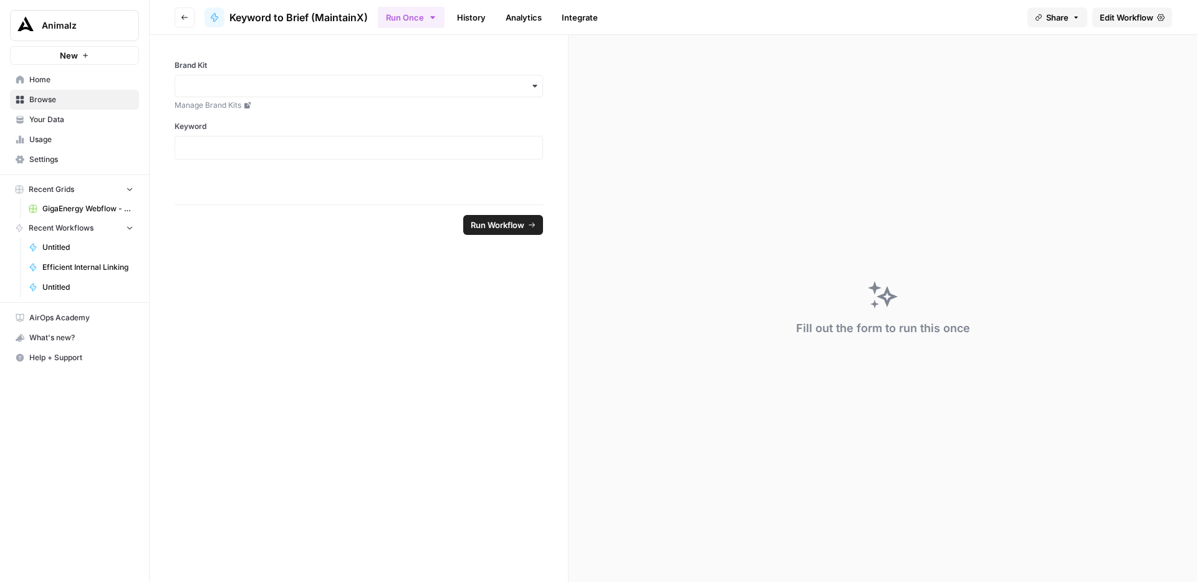
click at [1128, 22] on span "Edit Workflow" at bounding box center [1127, 17] width 54 height 12
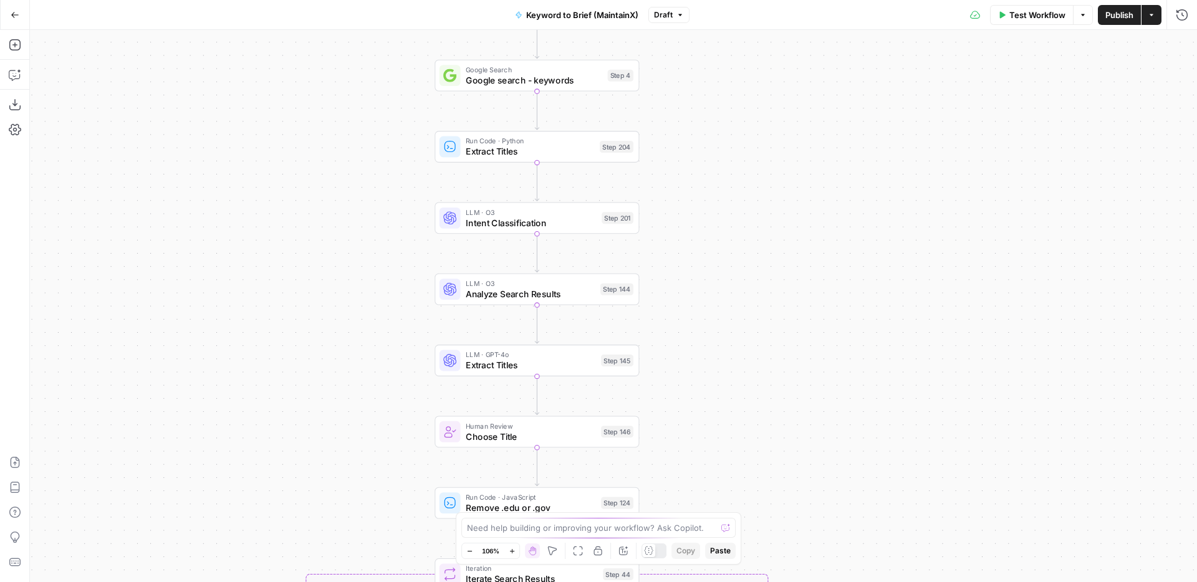
click at [11, 22] on button "Go Back" at bounding box center [15, 15] width 22 height 22
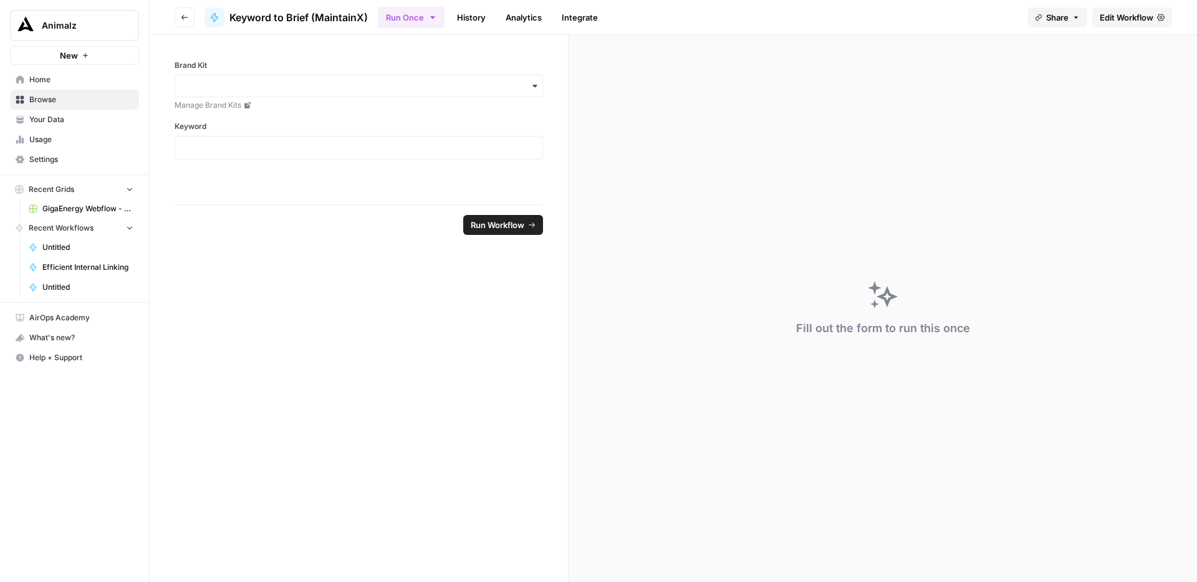
click at [185, 14] on icon "button" at bounding box center [184, 17] width 7 height 7
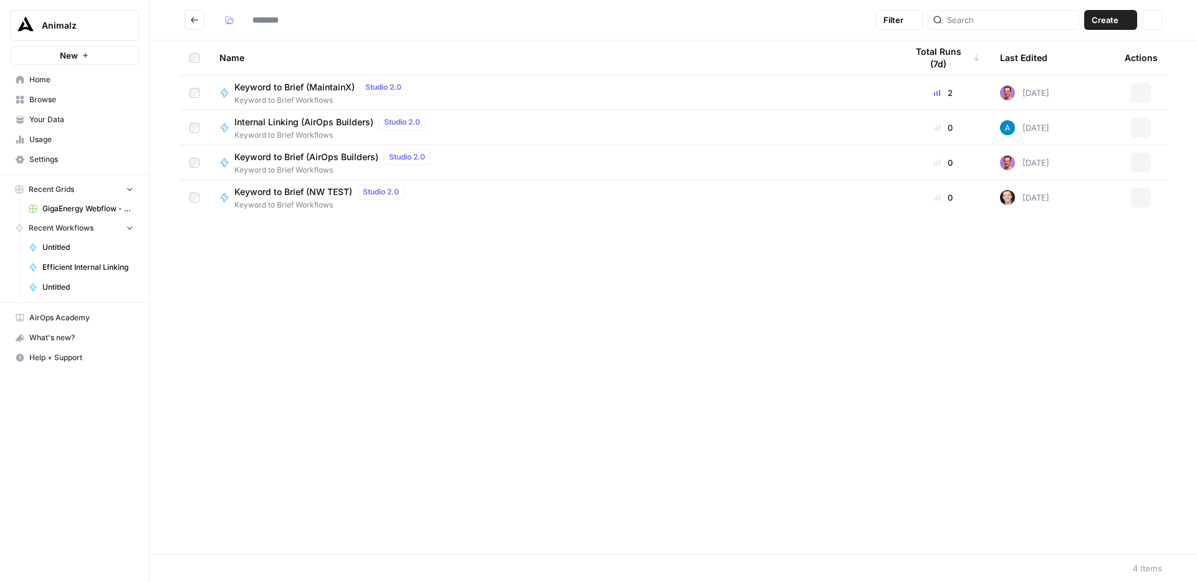
type input "**********"
click at [193, 16] on icon "Go back" at bounding box center [194, 20] width 9 height 9
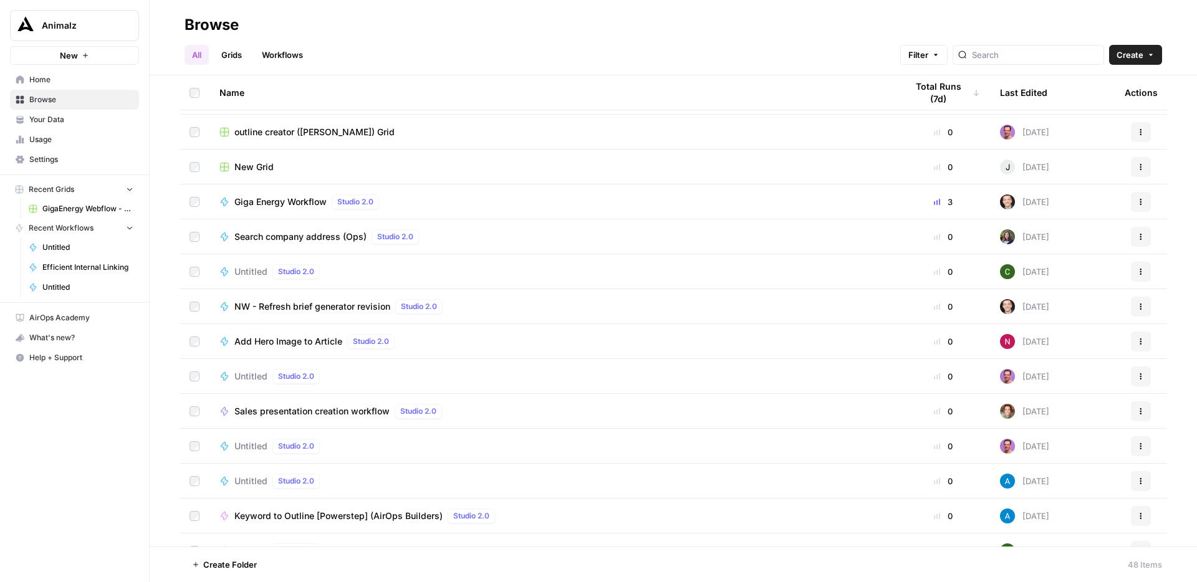
scroll to position [708, 0]
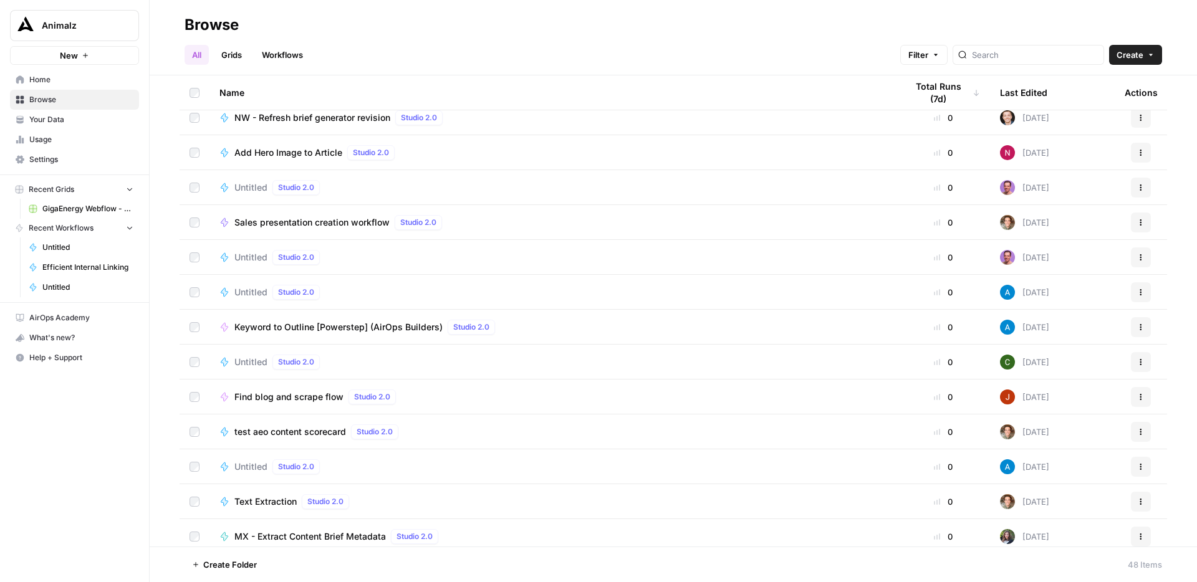
click at [257, 257] on span "Untitled" at bounding box center [250, 257] width 33 height 12
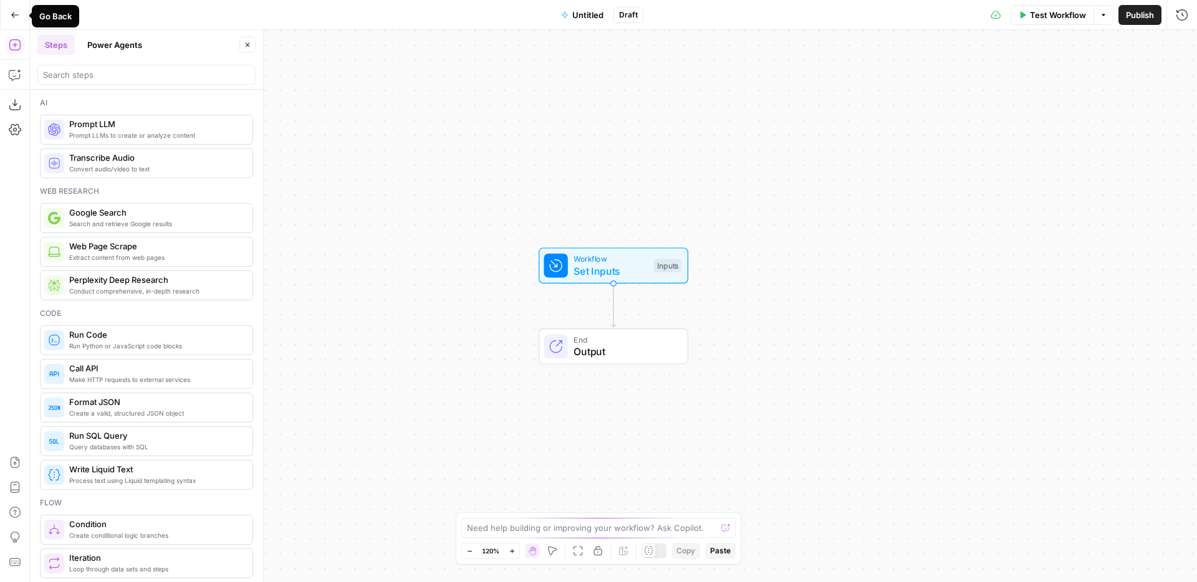
click at [12, 17] on icon "button" at bounding box center [15, 15] width 9 height 9
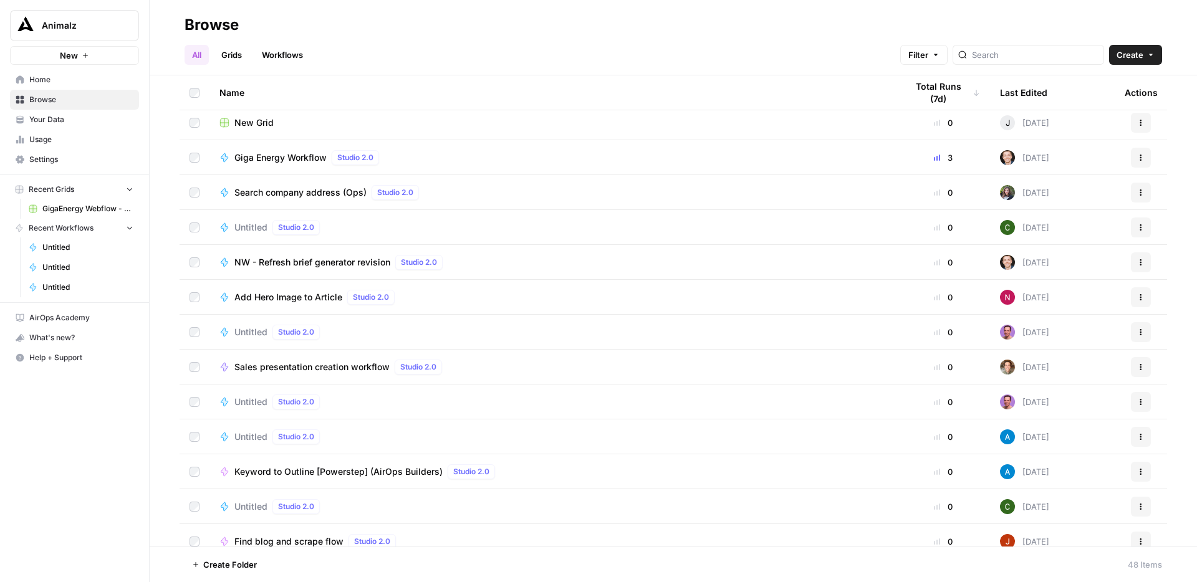
scroll to position [670, 0]
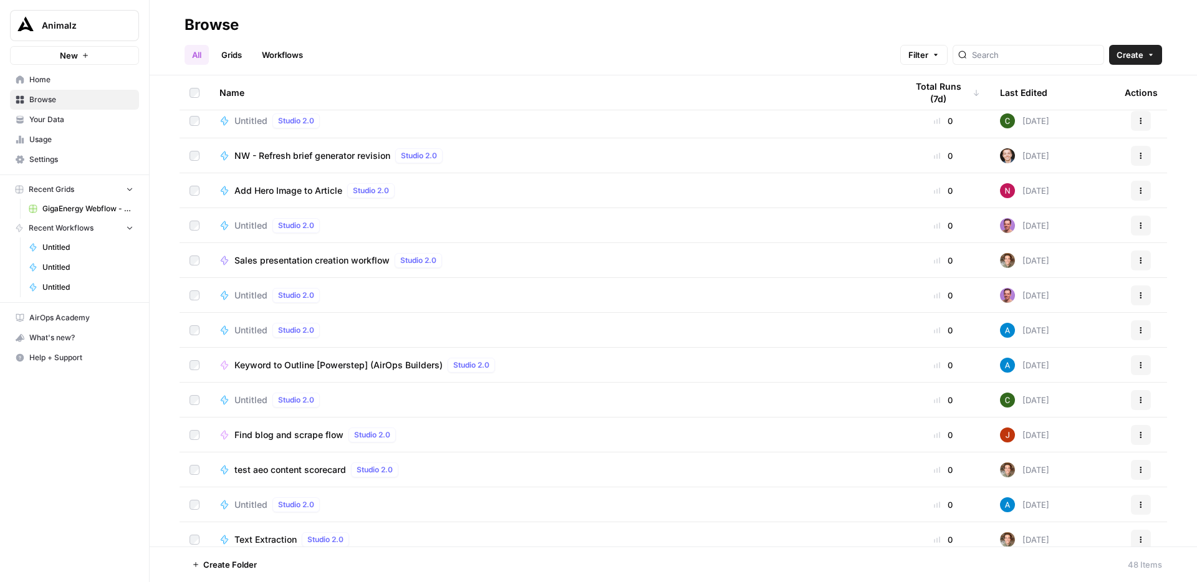
click at [256, 324] on span "Untitled" at bounding box center [250, 330] width 33 height 12
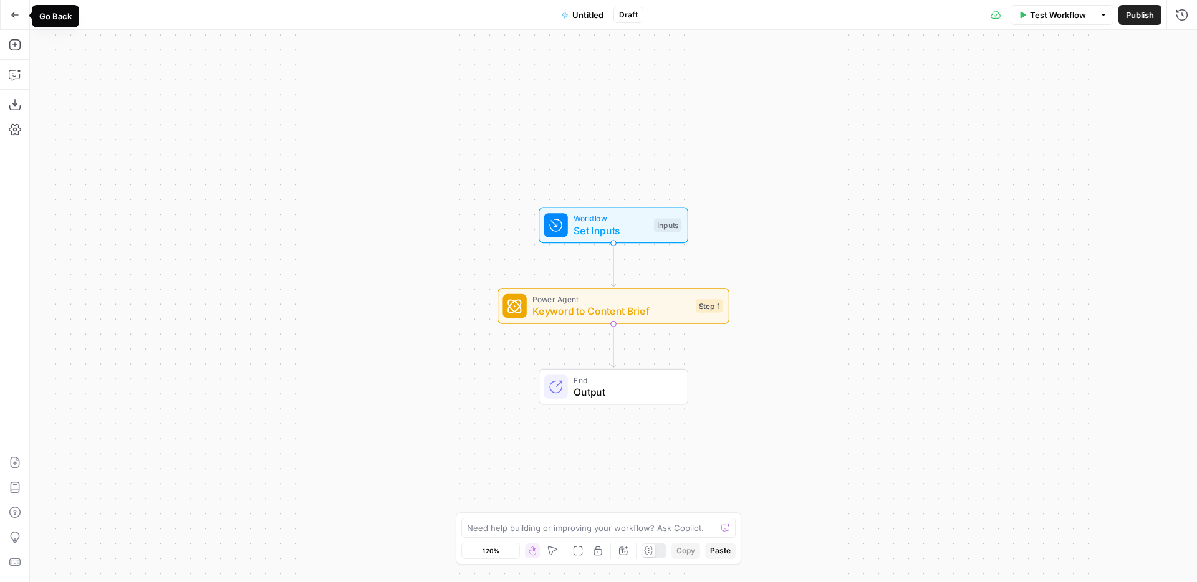
click at [13, 17] on icon "button" at bounding box center [14, 15] width 7 height 6
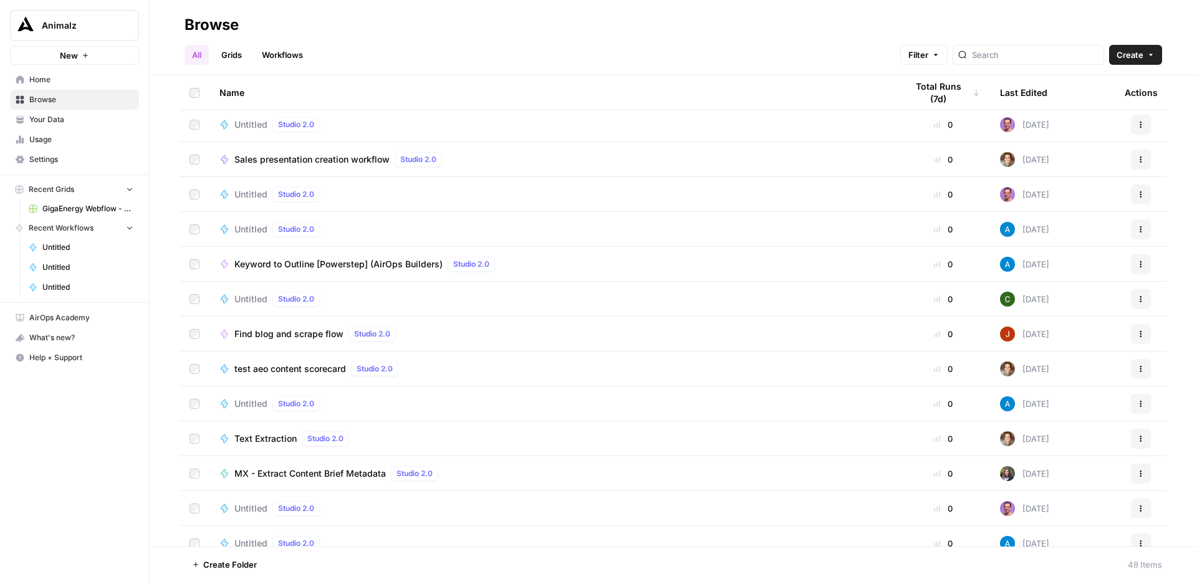
scroll to position [794, 0]
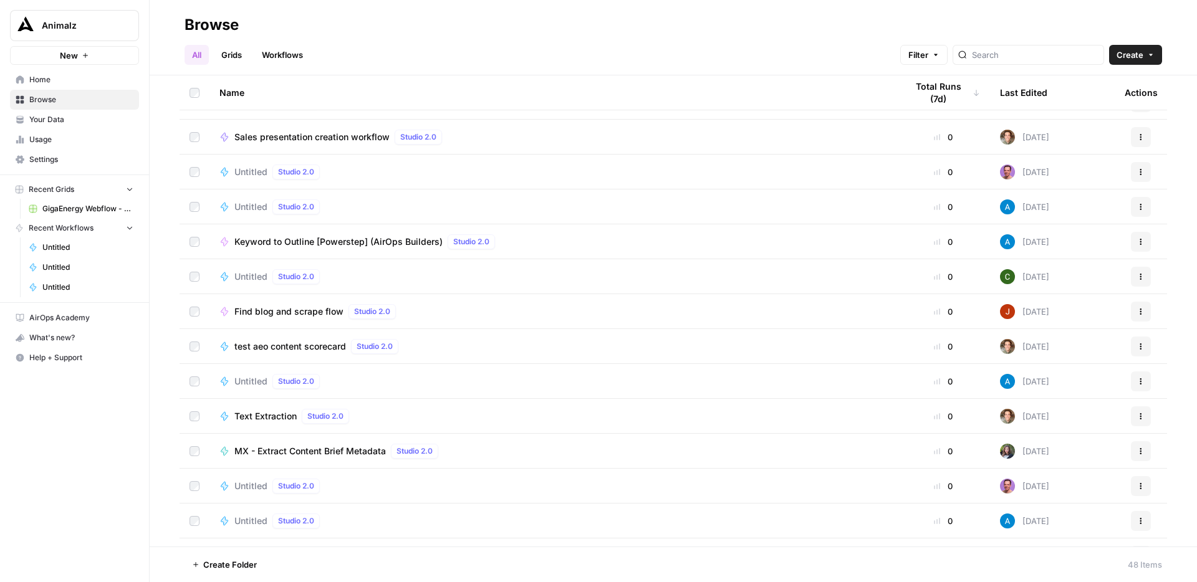
click at [249, 279] on span "Untitled" at bounding box center [250, 277] width 33 height 12
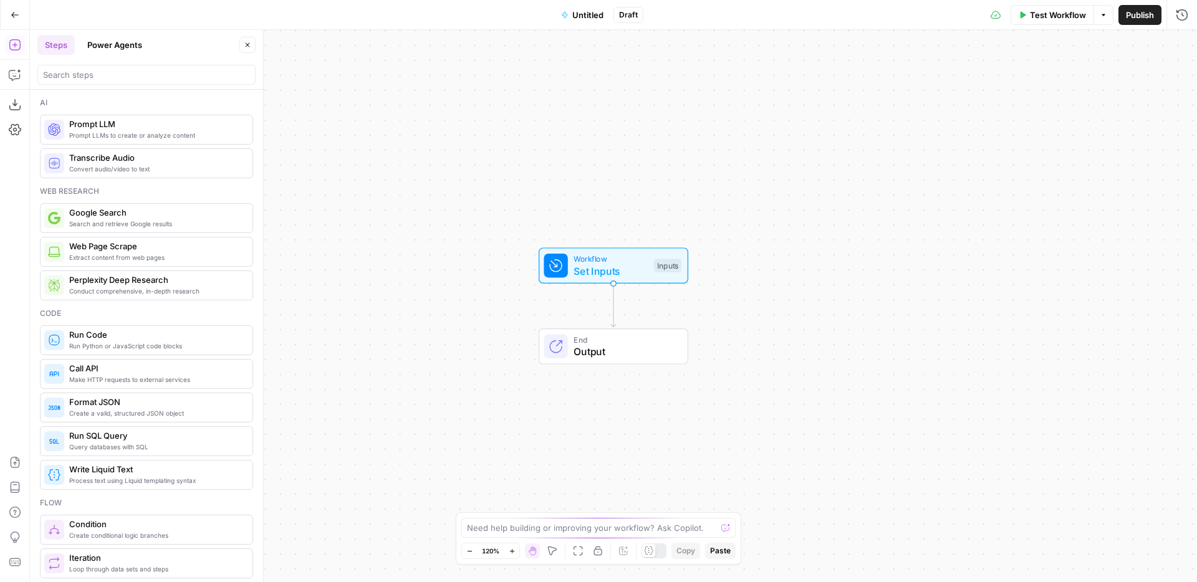
click at [15, 11] on icon "button" at bounding box center [15, 15] width 9 height 9
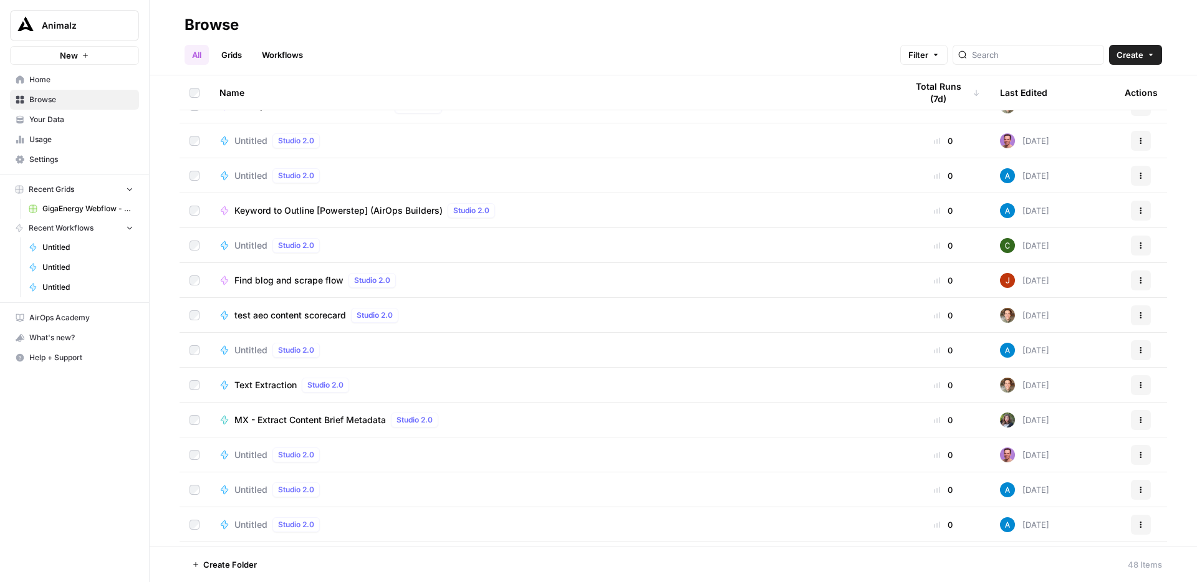
scroll to position [821, 0]
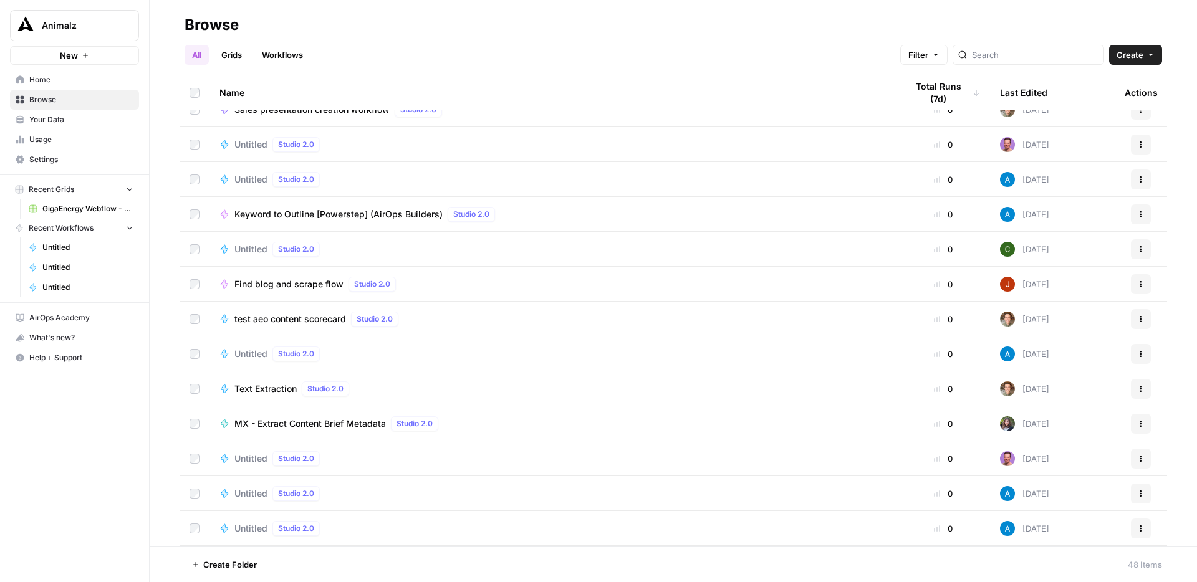
click at [297, 287] on span "Find blog and scrape flow" at bounding box center [288, 284] width 109 height 12
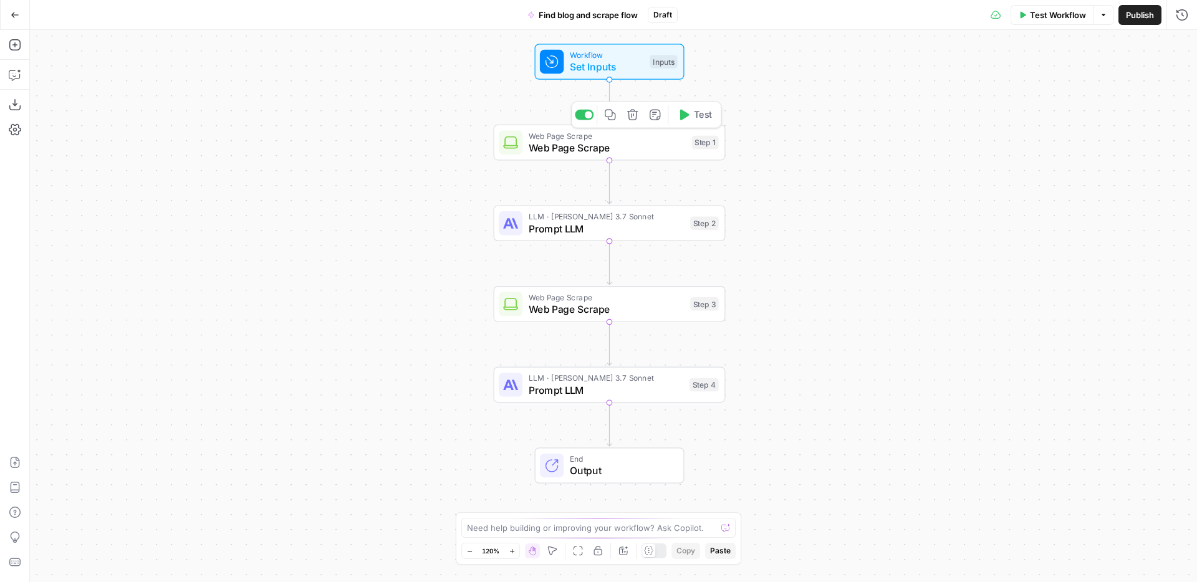
click at [647, 145] on span "Web Page Scrape" at bounding box center [607, 147] width 157 height 15
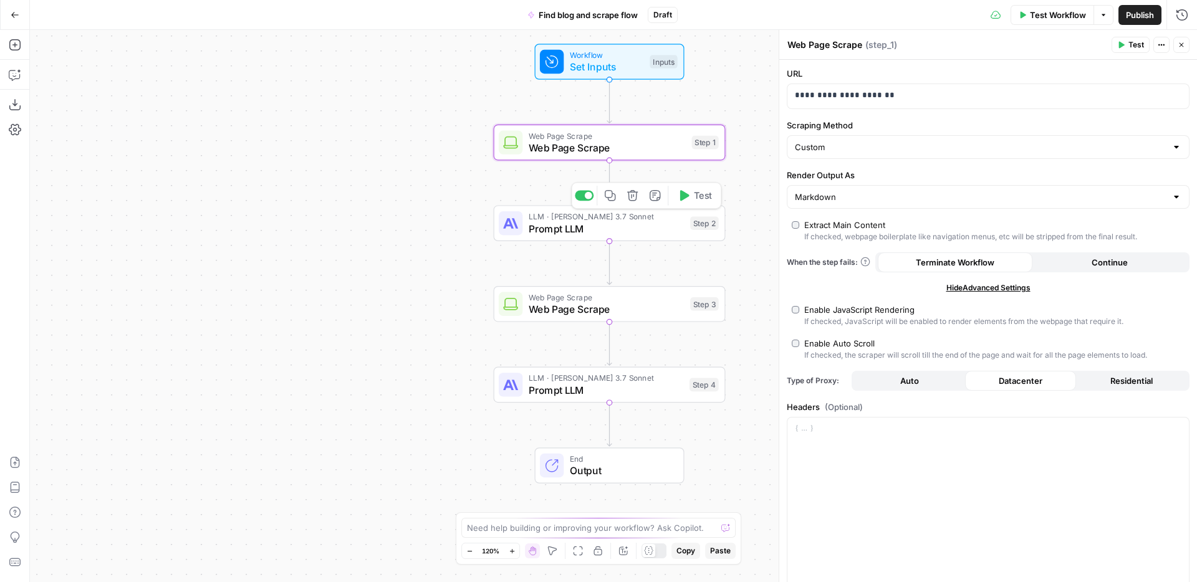
click at [655, 238] on div "LLM · [PERSON_NAME] 3.7 Sonnet Prompt LLM Step 2 Copy step Delete step Add Note…" at bounding box center [610, 223] width 232 height 36
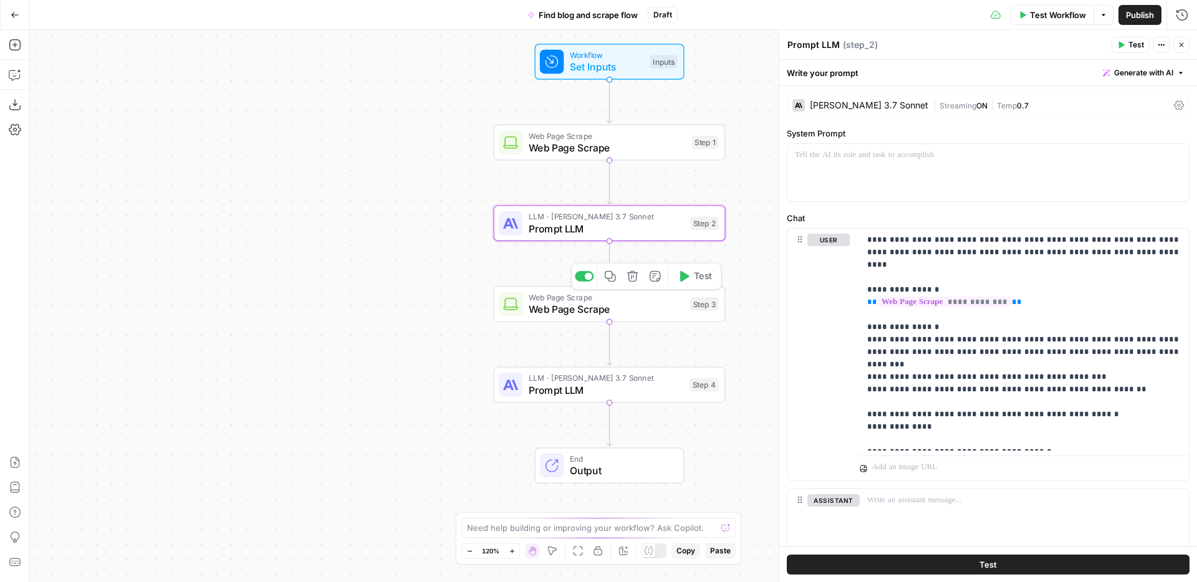
click at [632, 308] on span "Web Page Scrape" at bounding box center [607, 309] width 156 height 15
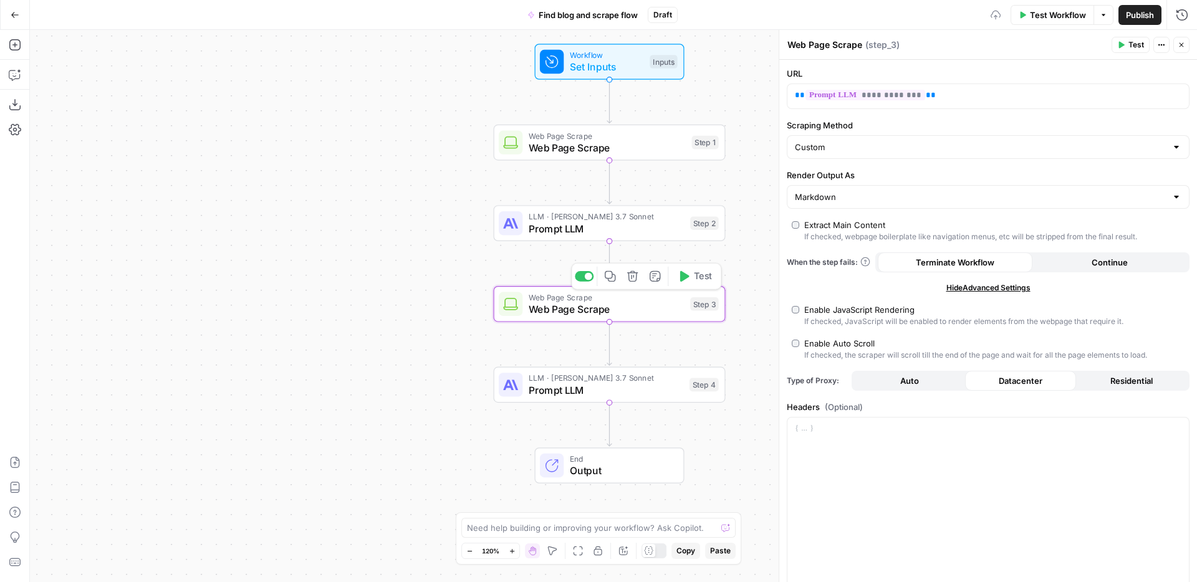
click at [636, 388] on span "Prompt LLM" at bounding box center [606, 390] width 155 height 15
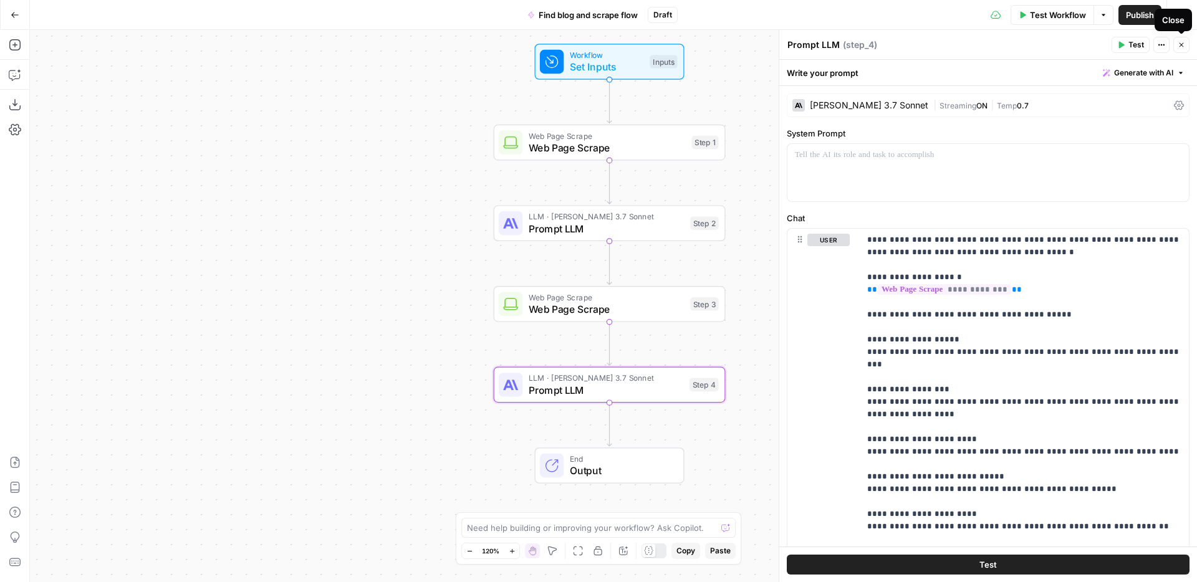
click at [1180, 43] on icon "button" at bounding box center [1181, 44] width 7 height 7
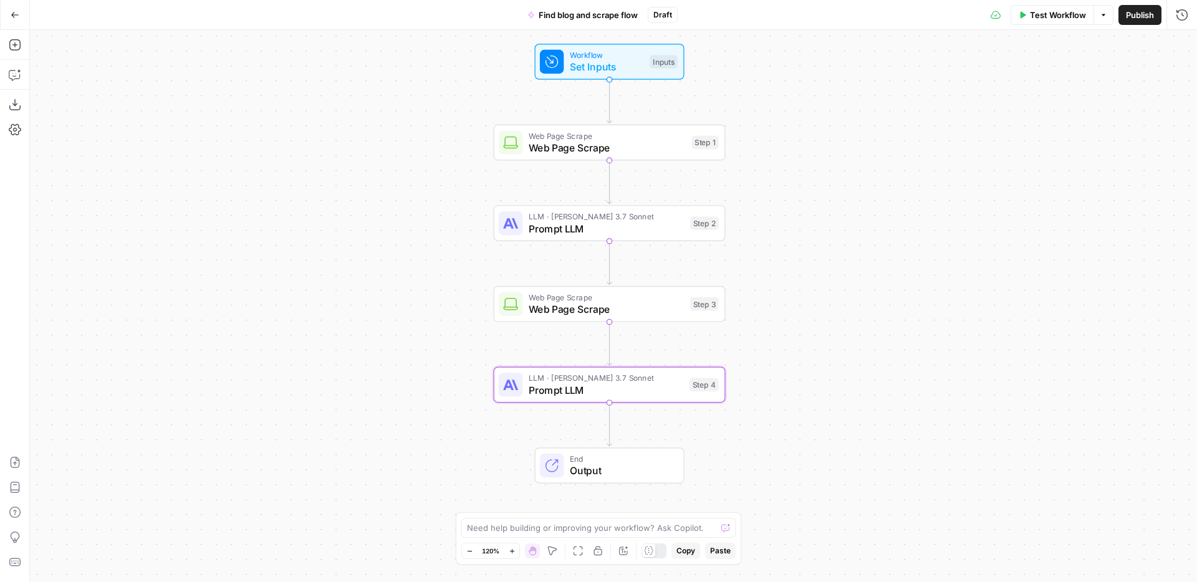
click at [19, 17] on icon "button" at bounding box center [15, 15] width 9 height 9
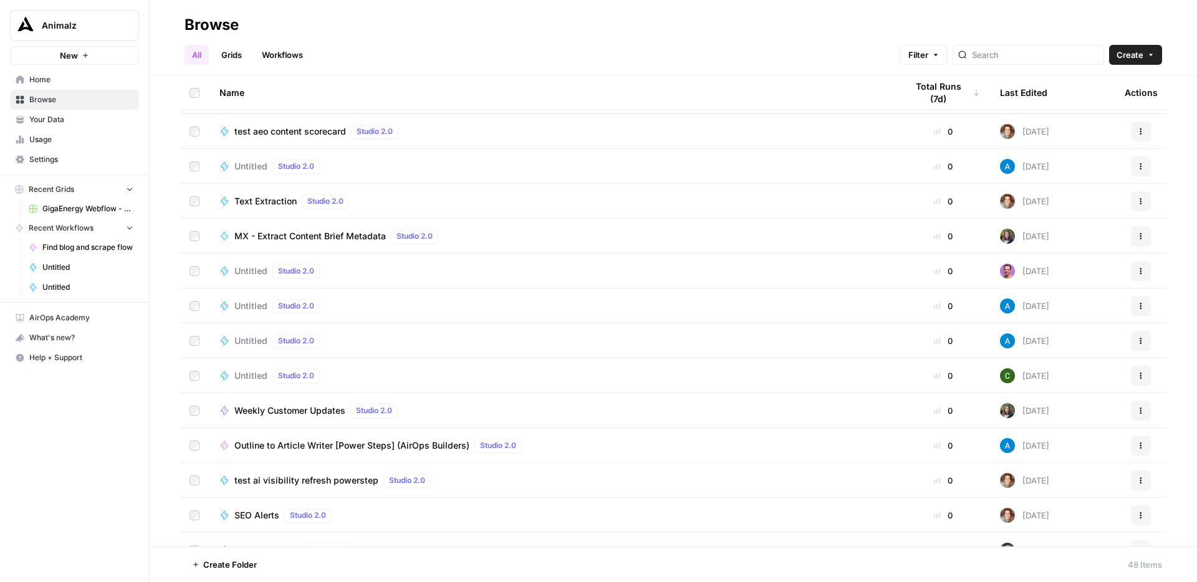
scroll to position [1009, 0]
click at [256, 307] on span "Untitled" at bounding box center [250, 305] width 33 height 12
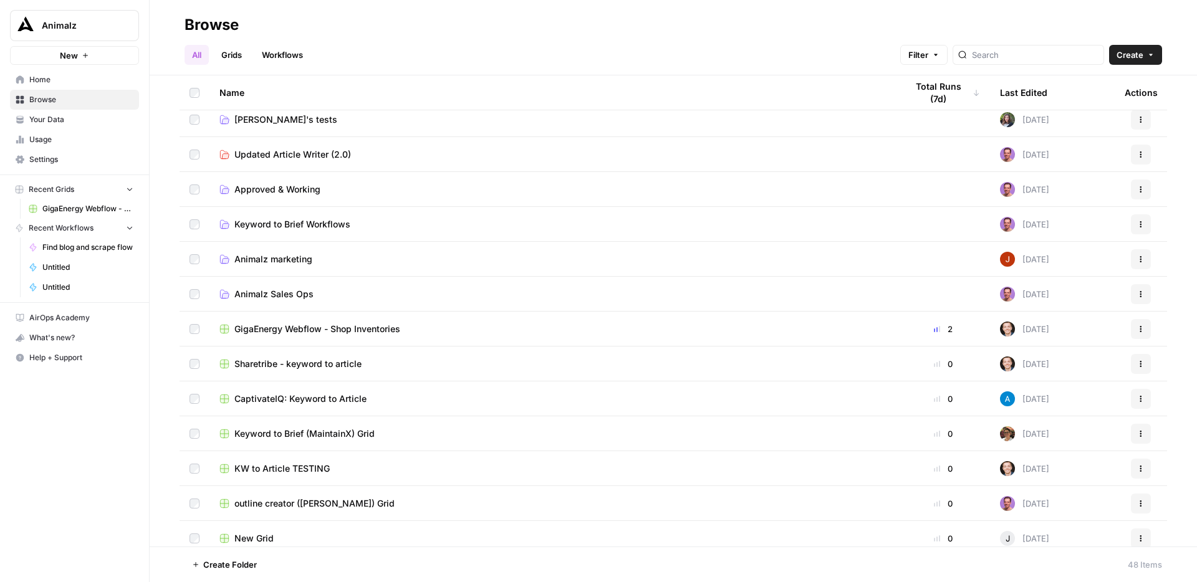
scroll to position [342, 0]
